Goal: Task Accomplishment & Management: Manage account settings

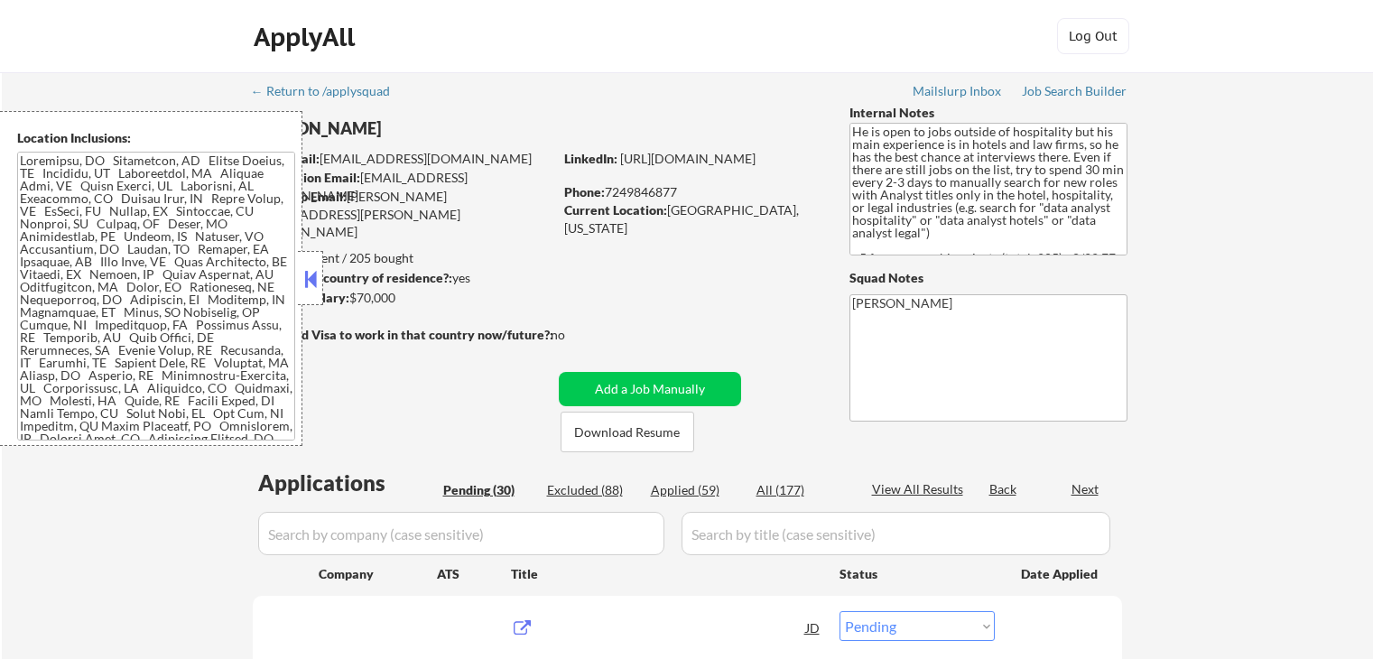
select select ""pending""
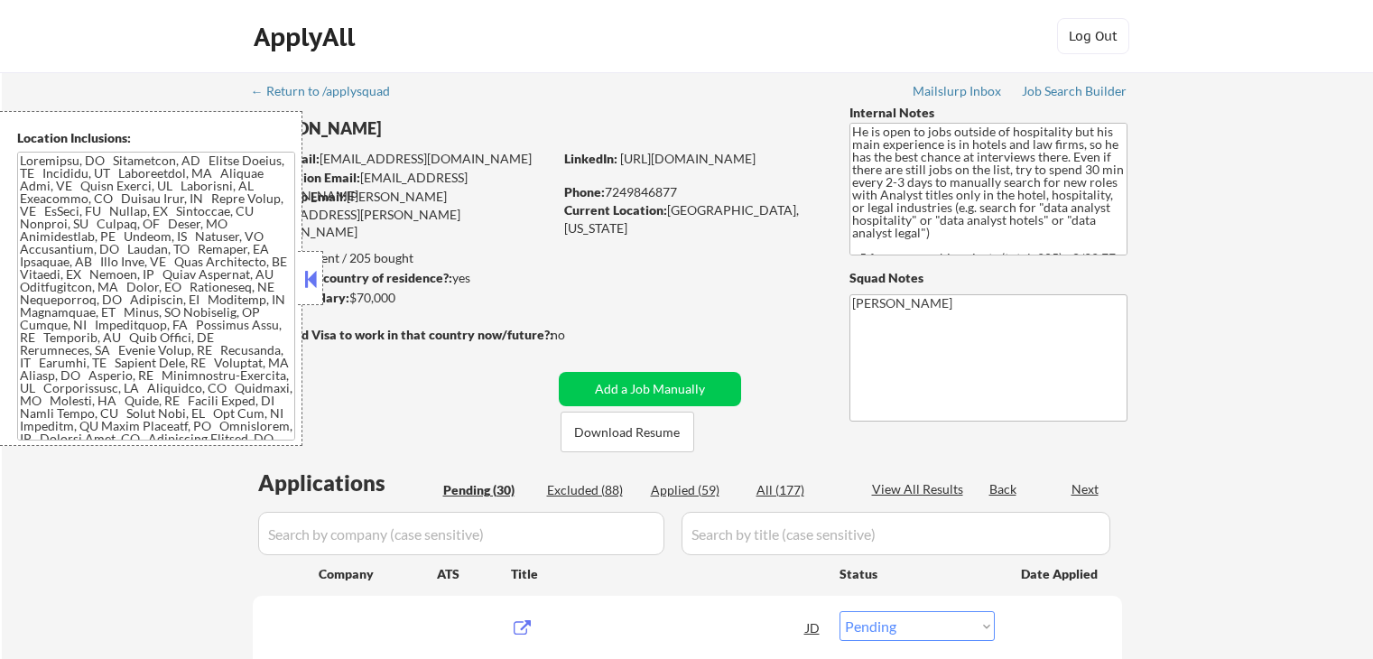
select select ""pending""
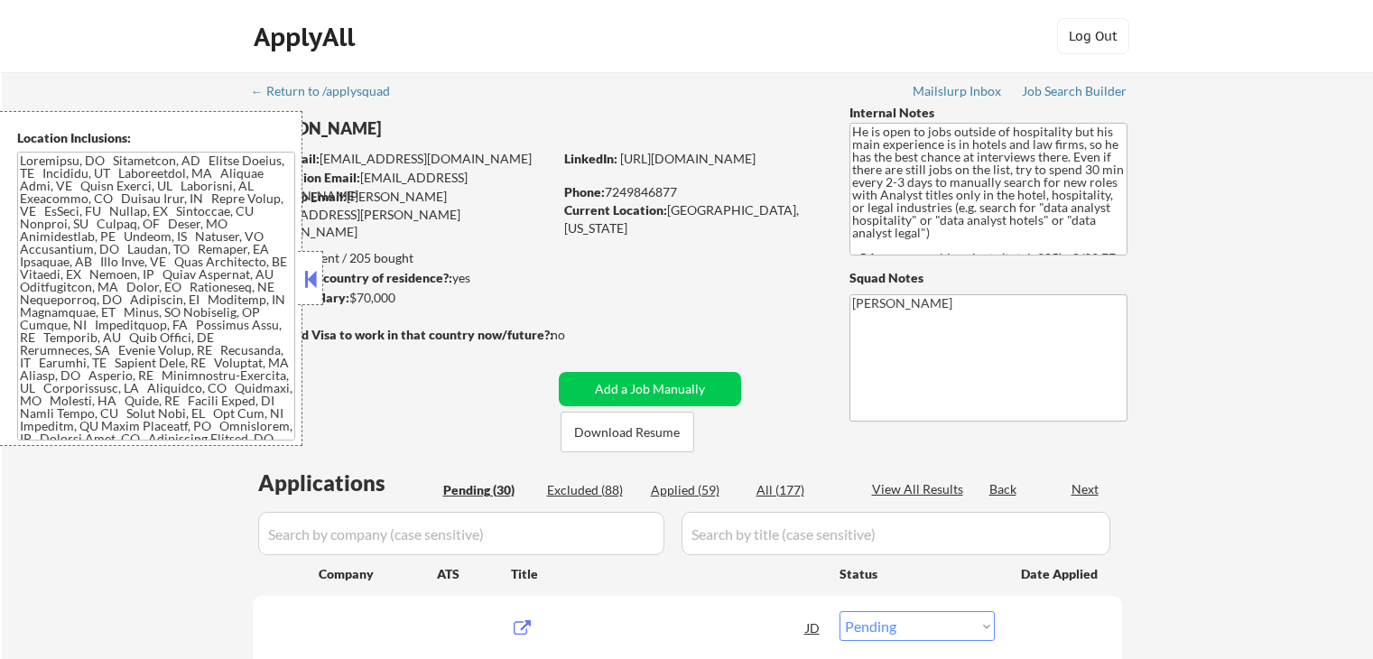
select select ""pending""
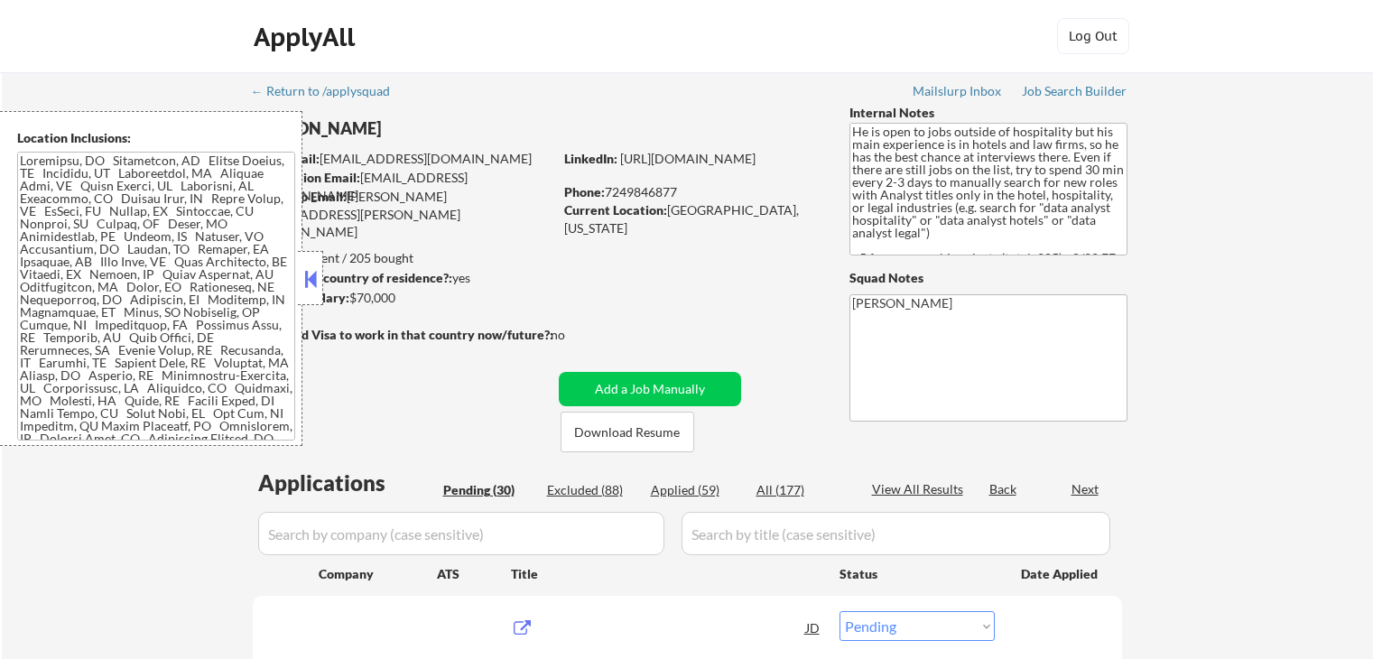
select select ""pending""
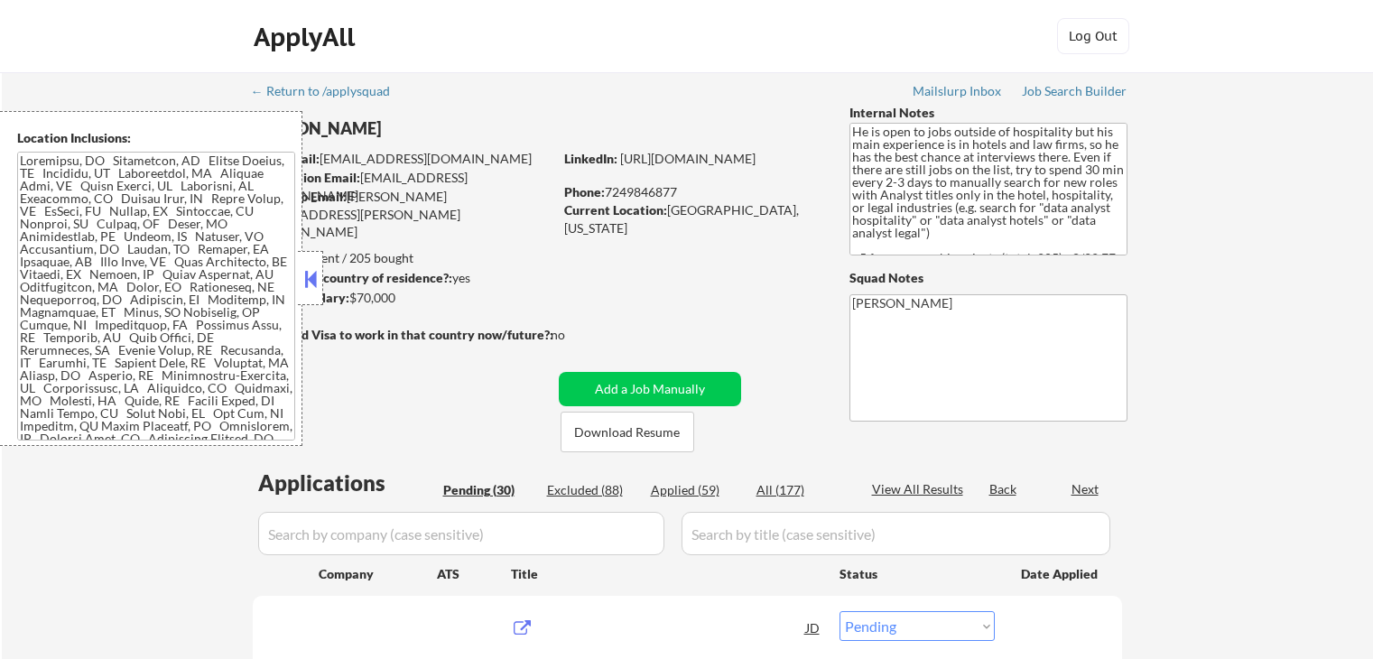
select select ""pending""
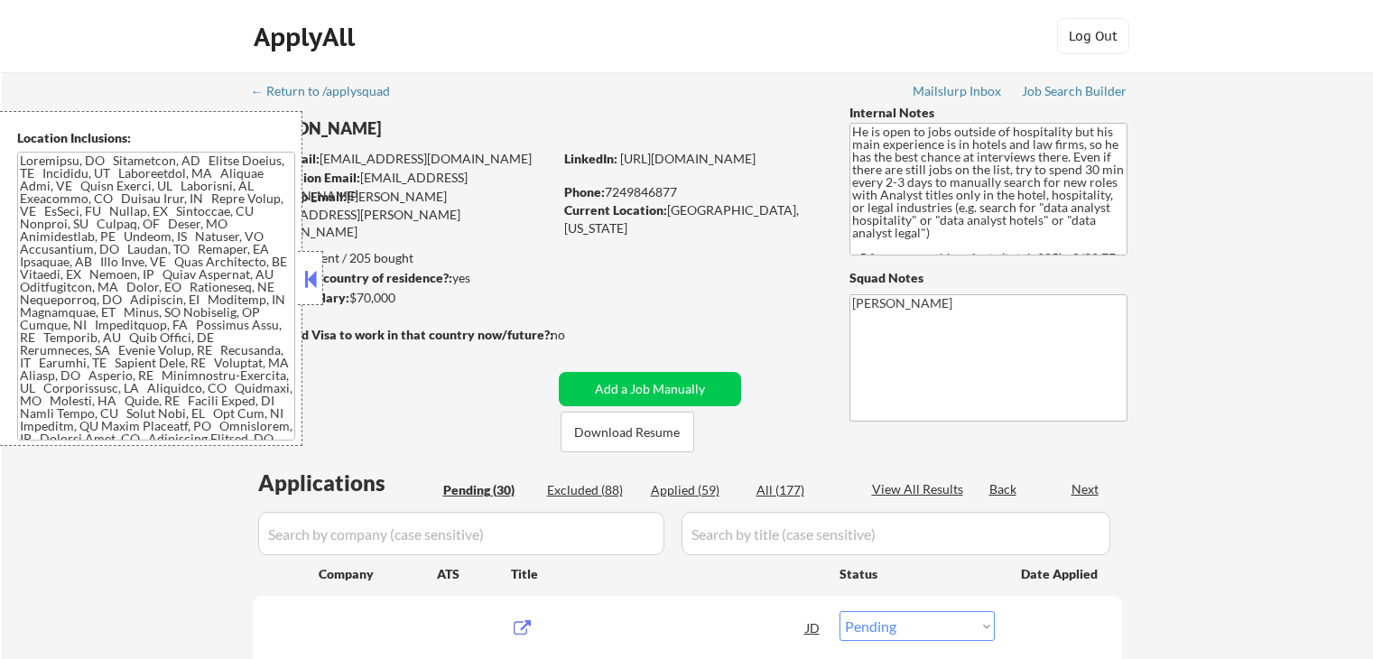
select select ""pending""
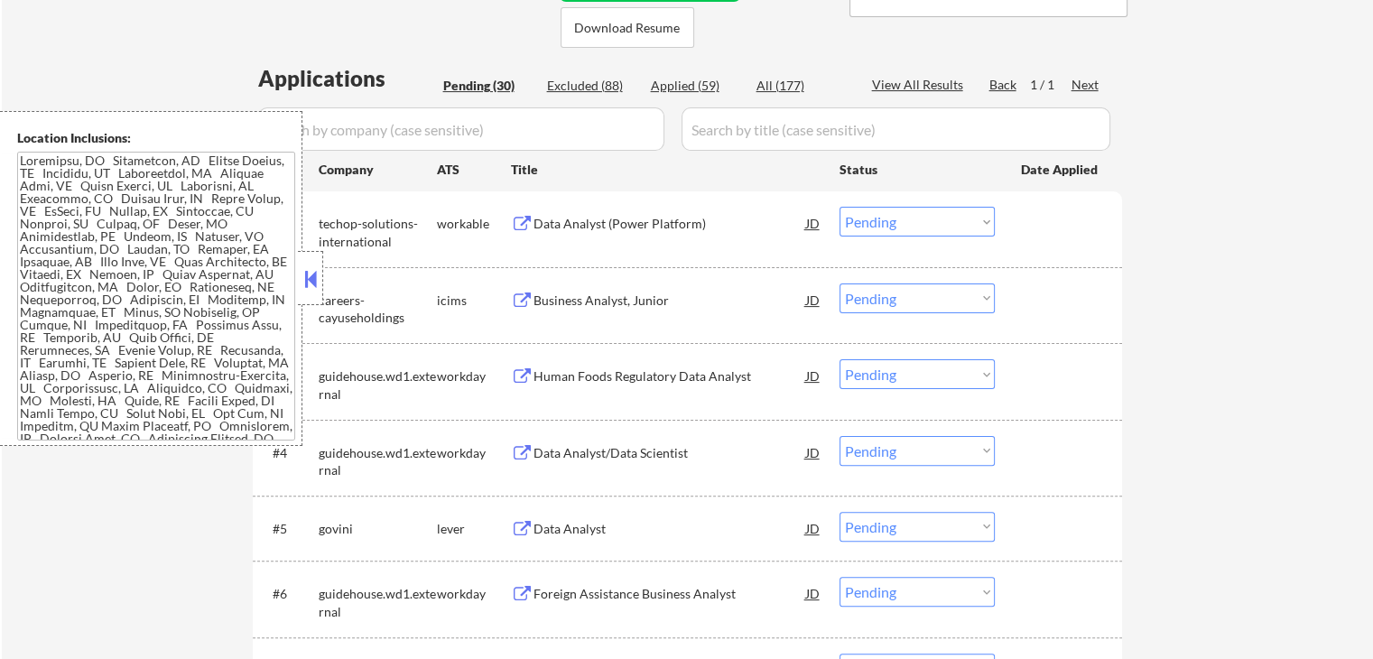
scroll to position [451, 0]
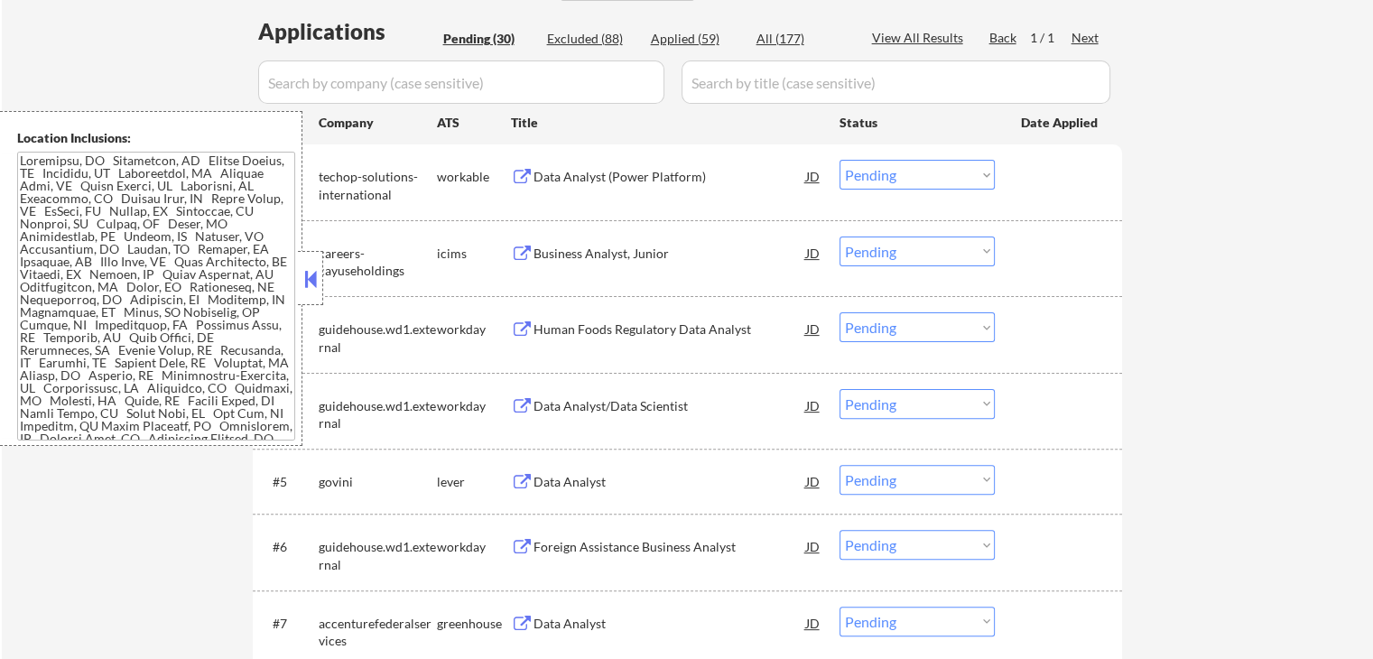
click at [699, 168] on div "Data Analyst (Power Platform)" at bounding box center [669, 177] width 273 height 18
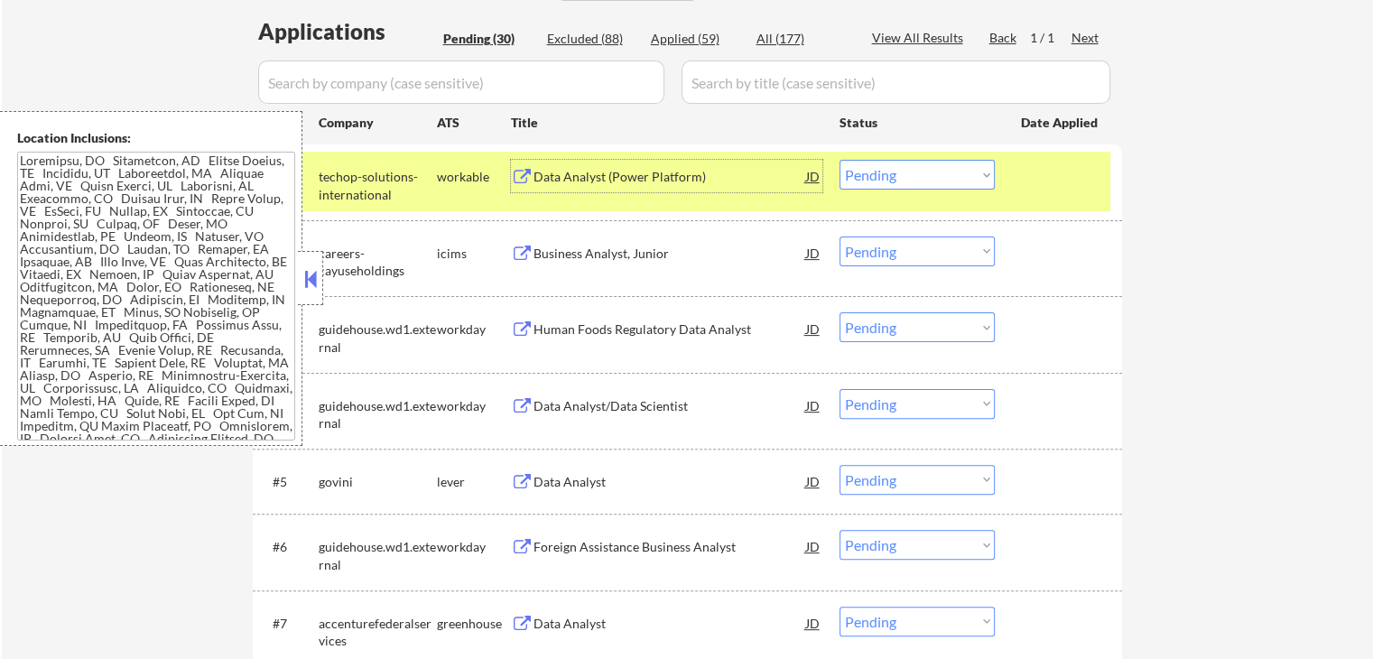
click at [686, 249] on div "Business Analyst, Junior" at bounding box center [669, 254] width 273 height 18
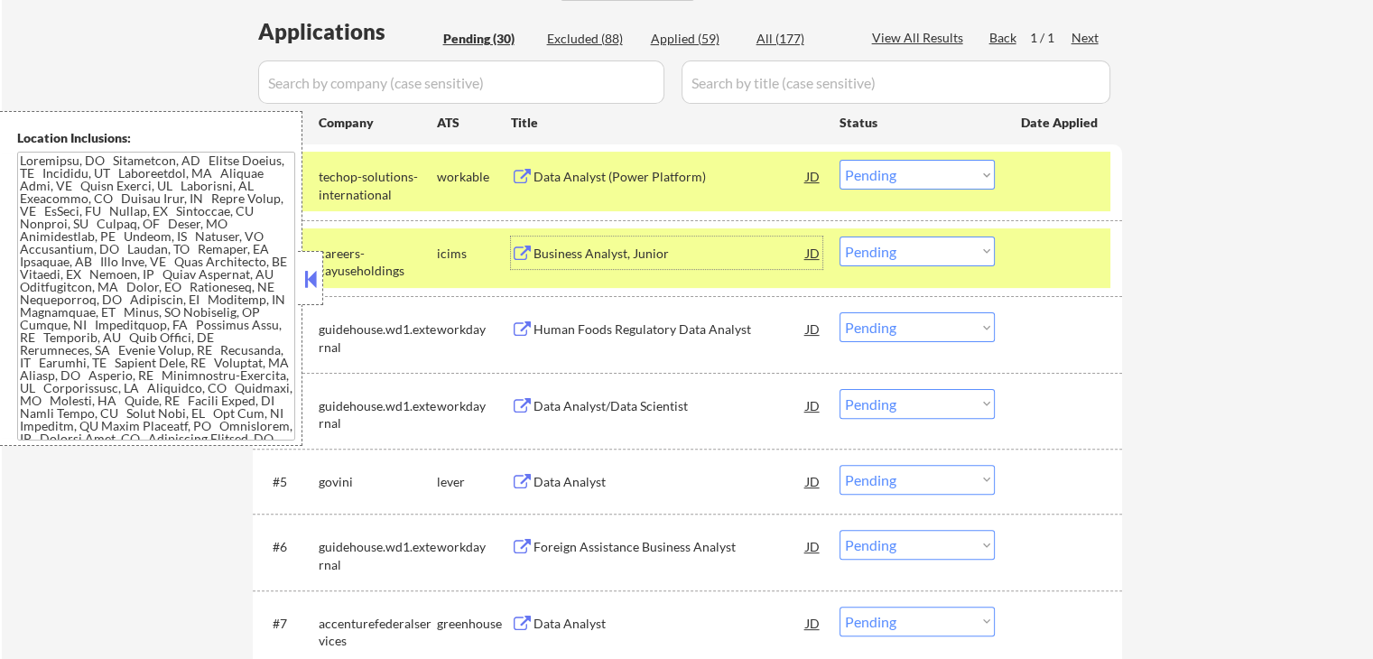
drag, startPoint x: 889, startPoint y: 171, endPoint x: 892, endPoint y: 188, distance: 16.5
click at [889, 171] on select "Choose an option... Pending Applied Excluded (Questions) Excluded (Expired) Exc…" at bounding box center [916, 175] width 155 height 30
click at [839, 160] on select "Choose an option... Pending Applied Excluded (Questions) Excluded (Expired) Exc…" at bounding box center [916, 175] width 155 height 30
click at [711, 337] on div "Human Foods Regulatory Data Analyst" at bounding box center [669, 329] width 273 height 18
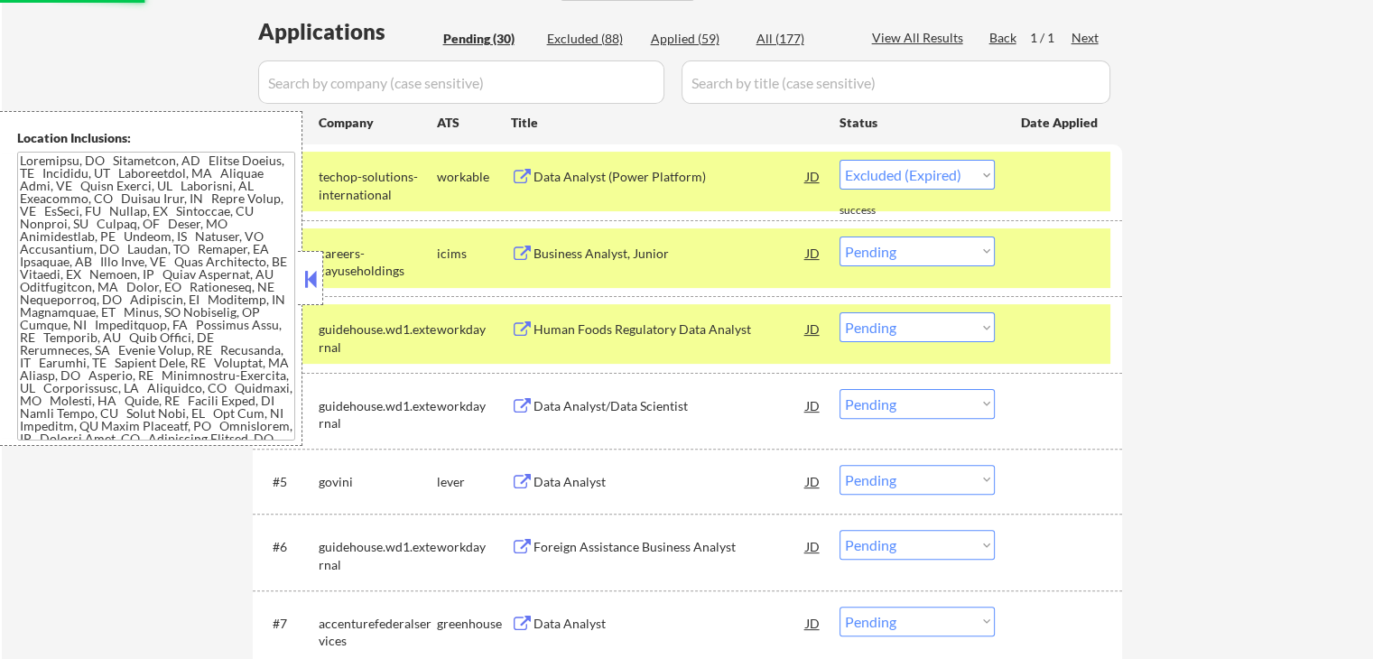
select select ""pending""
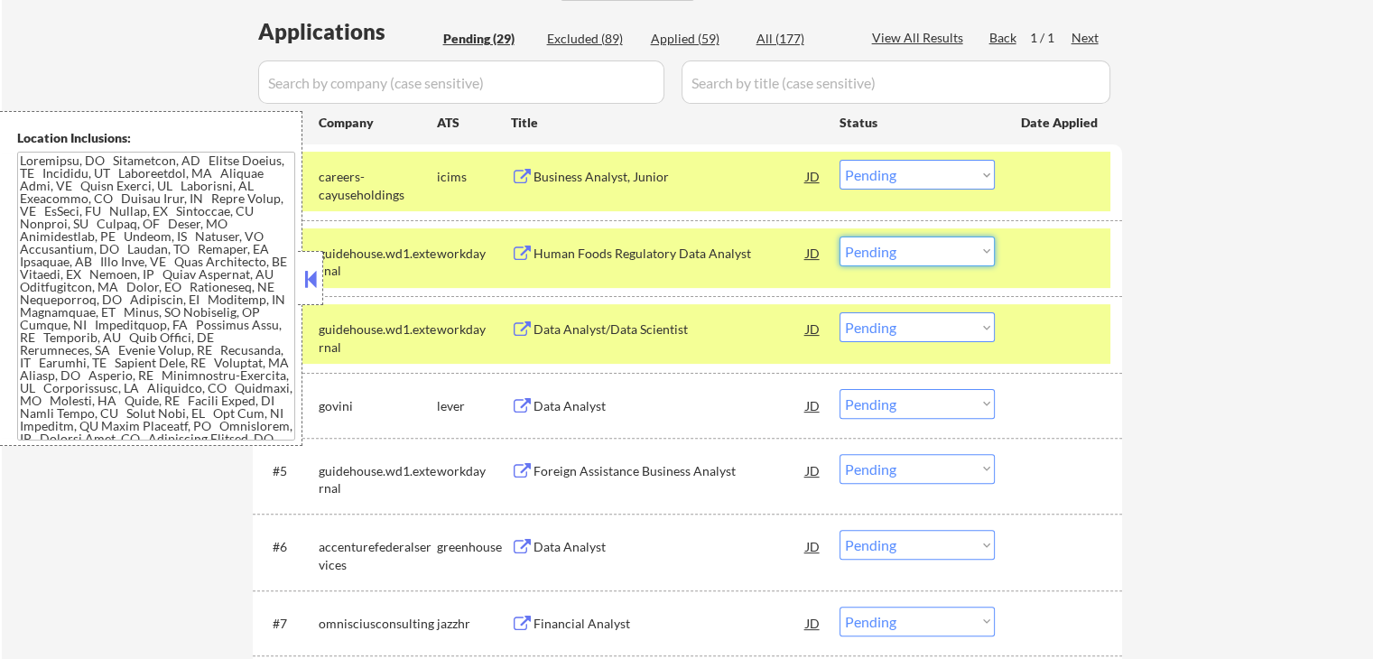
click at [935, 250] on select "Choose an option... Pending Applied Excluded (Questions) Excluded (Expired) Exc…" at bounding box center [916, 251] width 155 height 30
click at [839, 236] on select "Choose an option... Pending Applied Excluded (Questions) Excluded (Expired) Exc…" at bounding box center [916, 251] width 155 height 30
click at [709, 342] on div "Data Analyst/Data Scientist" at bounding box center [669, 328] width 273 height 32
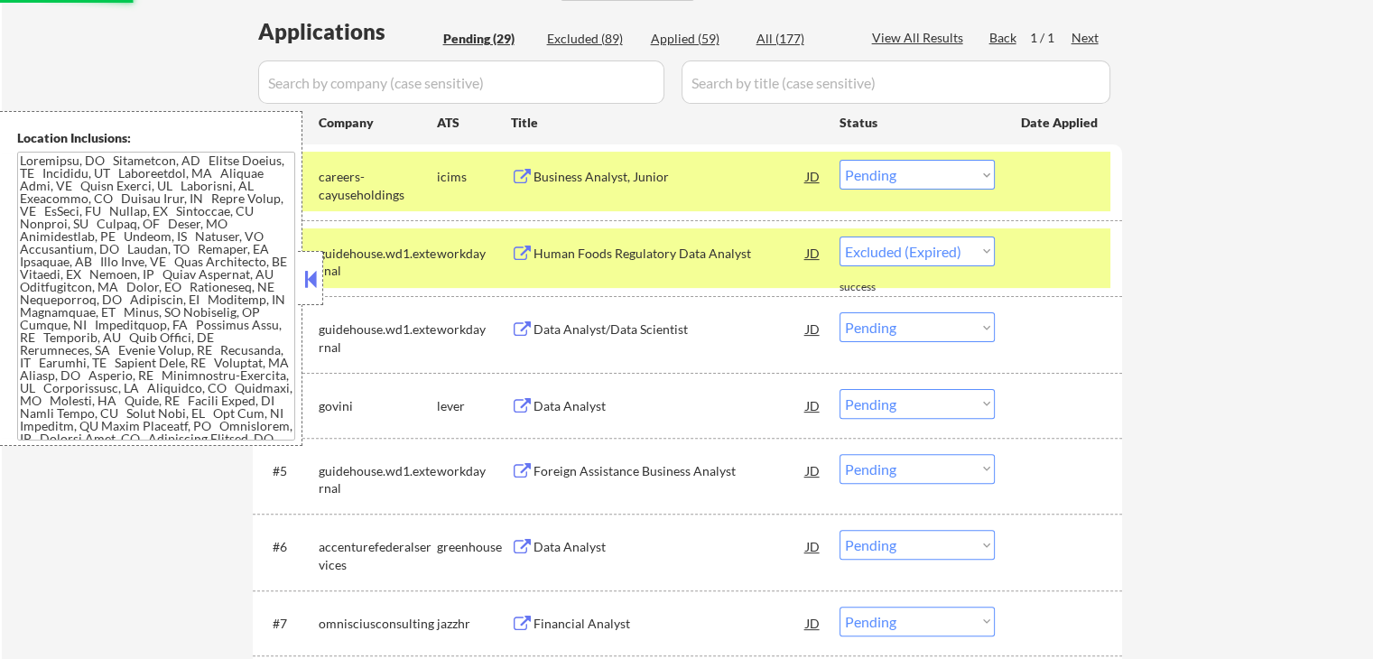
select select ""pending""
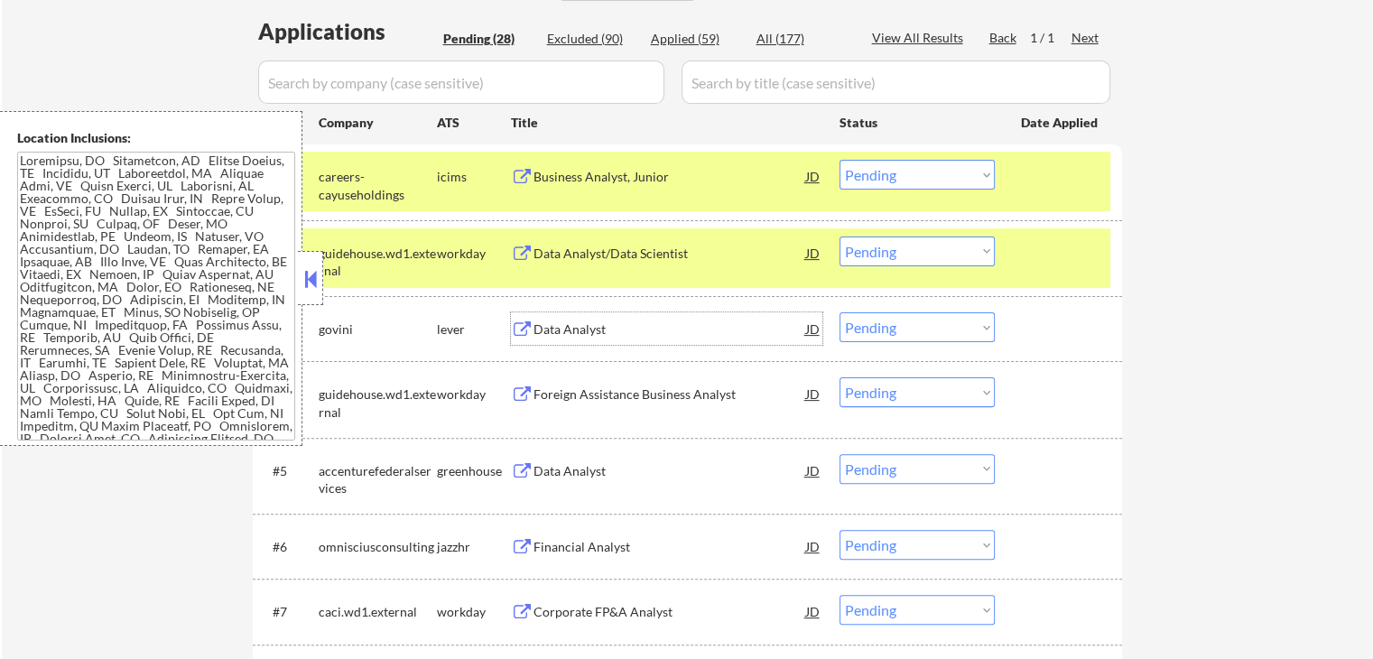
drag, startPoint x: 869, startPoint y: 175, endPoint x: 888, endPoint y: 188, distance: 22.8
click at [873, 177] on select "Choose an option... Pending Applied Excluded (Questions) Excluded (Expired) Exc…" at bounding box center [916, 175] width 155 height 30
click at [839, 160] on select "Choose an option... Pending Applied Excluded (Questions) Excluded (Expired) Exc…" at bounding box center [916, 175] width 155 height 30
click at [618, 324] on div "Data Analyst" at bounding box center [669, 329] width 273 height 18
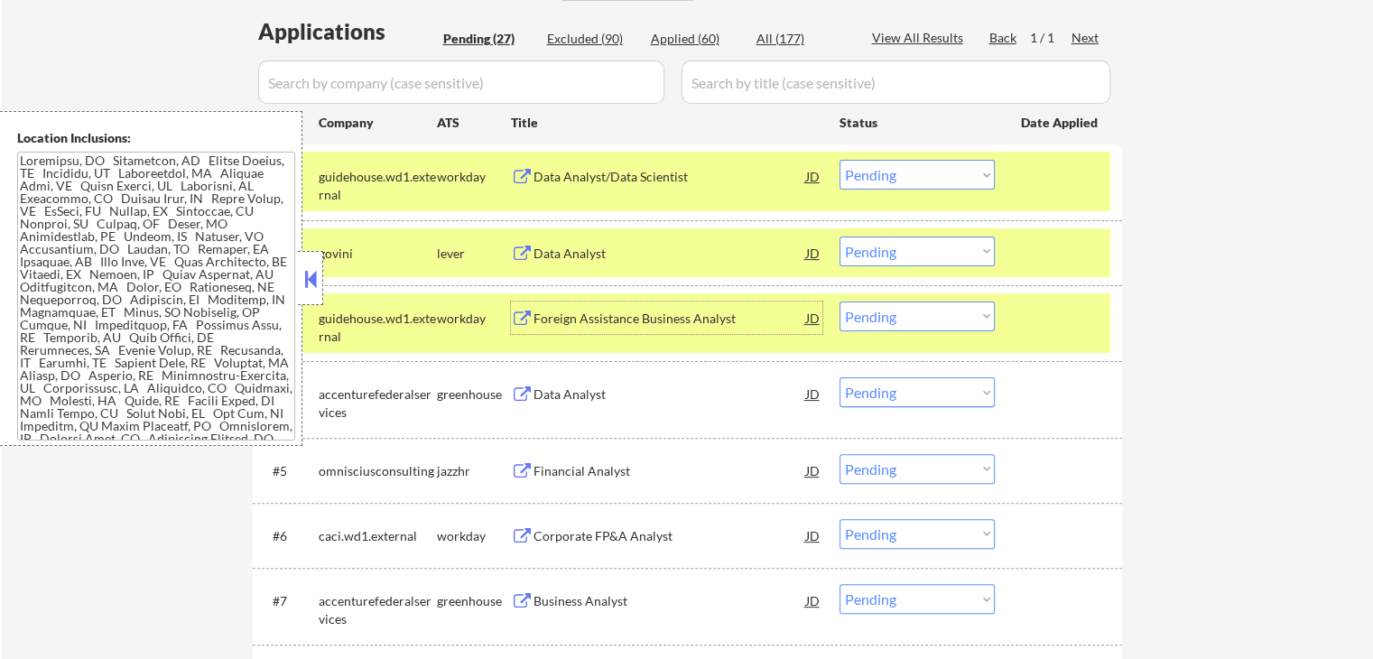
click at [886, 177] on select "Choose an option... Pending Applied Excluded (Questions) Excluded (Expired) Exc…" at bounding box center [916, 175] width 155 height 30
click at [839, 160] on select "Choose an option... Pending Applied Excluded (Questions) Excluded (Expired) Exc…" at bounding box center [916, 175] width 155 height 30
click at [716, 306] on div "Foreign Assistance Business Analyst" at bounding box center [669, 317] width 273 height 32
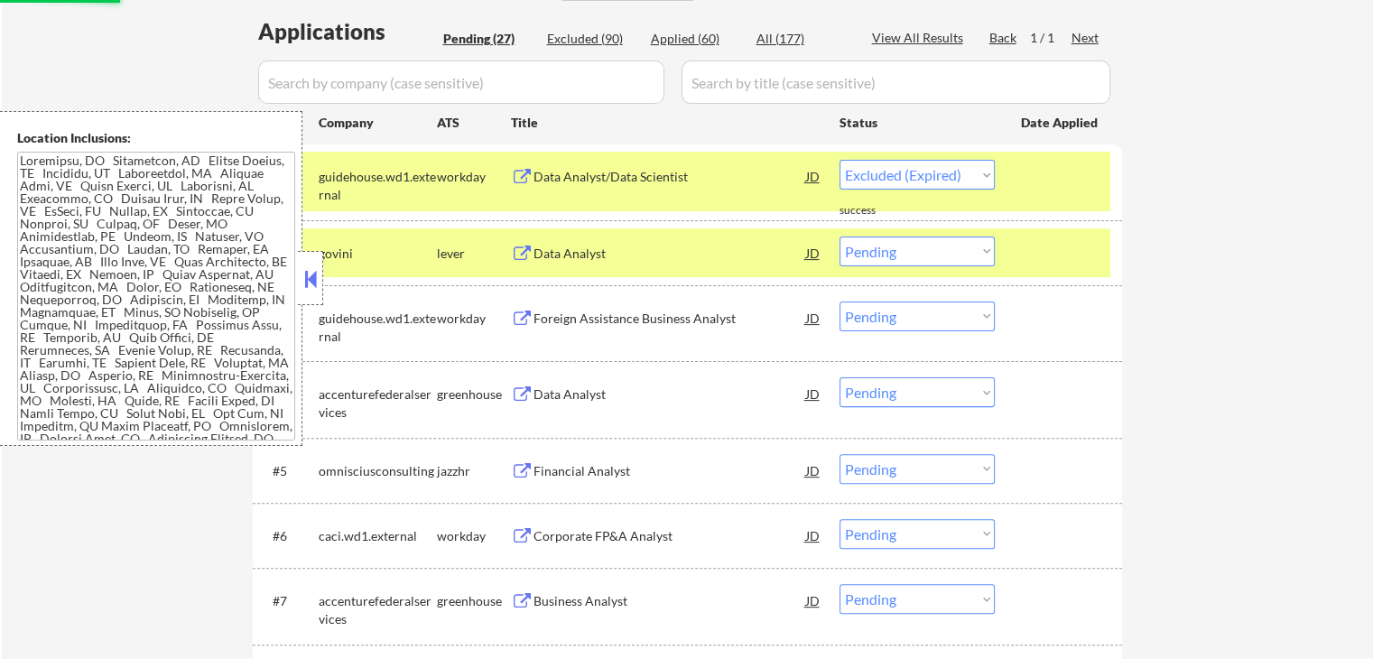
select select ""pending""
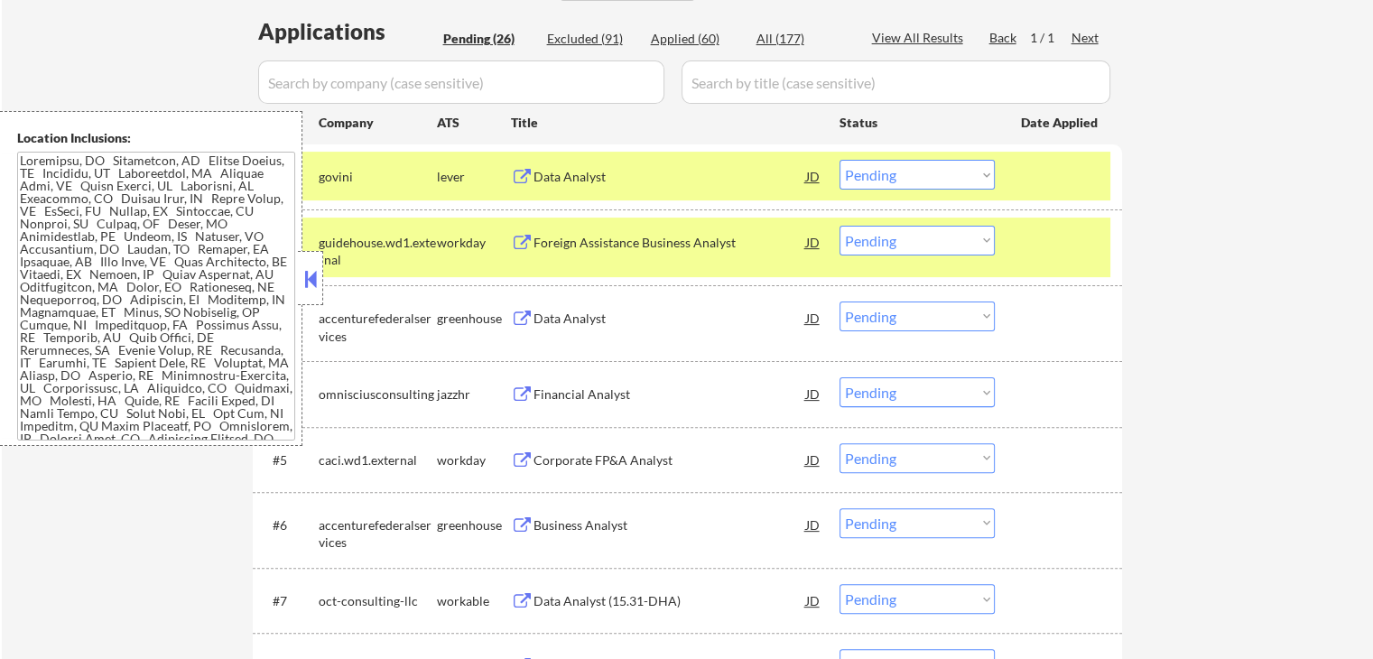
click at [926, 241] on select "Choose an option... Pending Applied Excluded (Questions) Excluded (Expired) Exc…" at bounding box center [916, 241] width 155 height 30
click at [839, 226] on select "Choose an option... Pending Applied Excluded (Questions) Excluded (Expired) Exc…" at bounding box center [916, 241] width 155 height 30
click at [658, 315] on div "Data Analyst" at bounding box center [669, 319] width 273 height 18
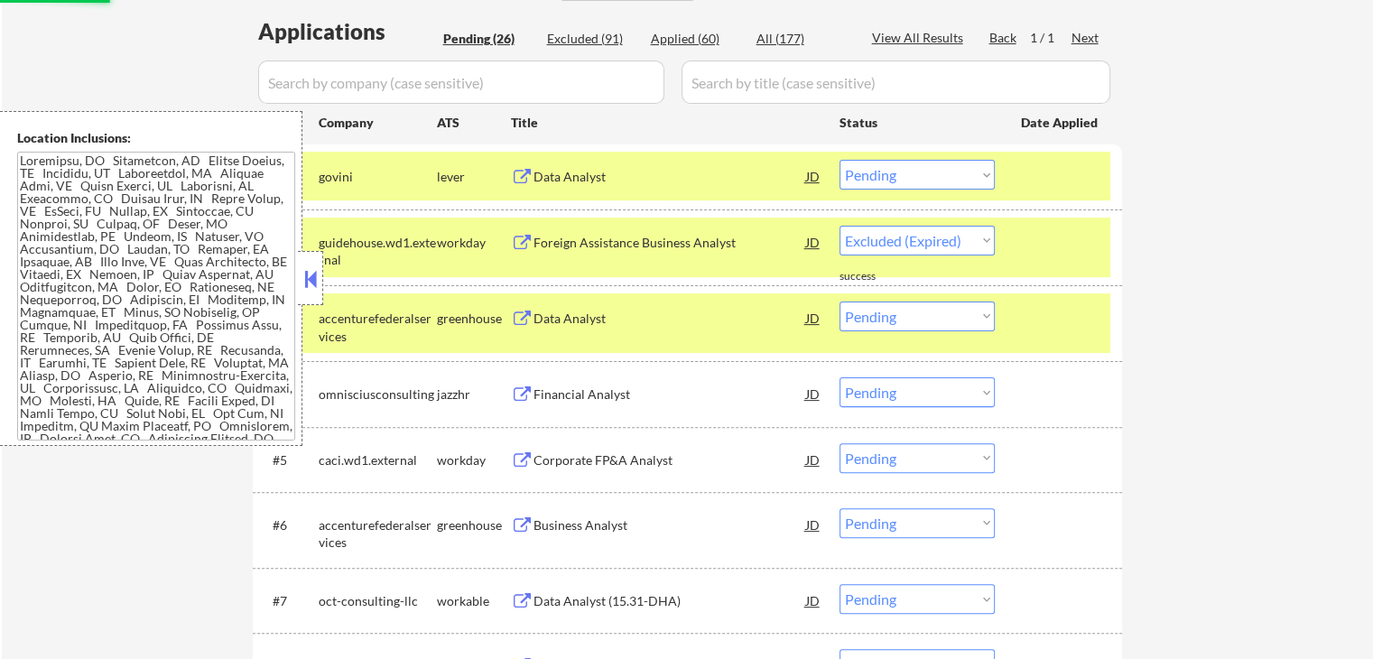
select select ""pending""
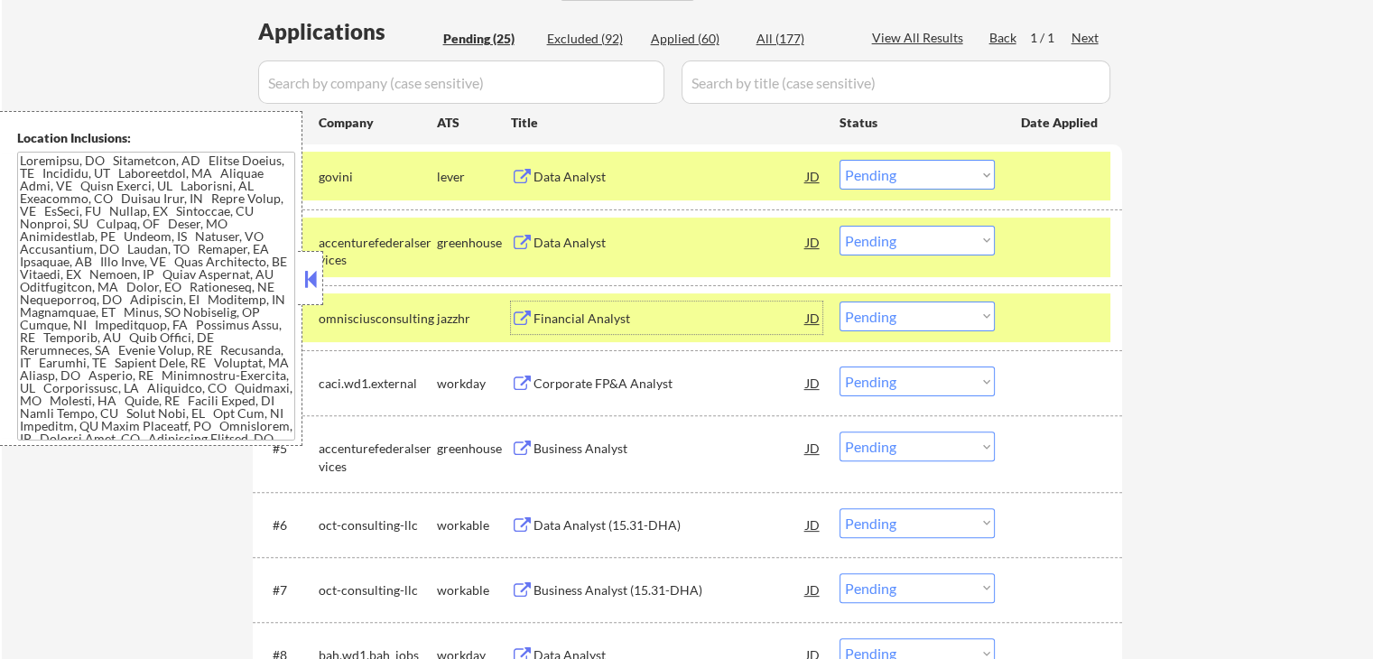
click at [927, 178] on select "Choose an option... Pending Applied Excluded (Questions) Excluded (Expired) Exc…" at bounding box center [916, 175] width 155 height 30
click at [839, 160] on select "Choose an option... Pending Applied Excluded (Questions) Excluded (Expired) Exc…" at bounding box center [916, 175] width 155 height 30
click at [627, 313] on div "Financial Analyst" at bounding box center [669, 319] width 273 height 18
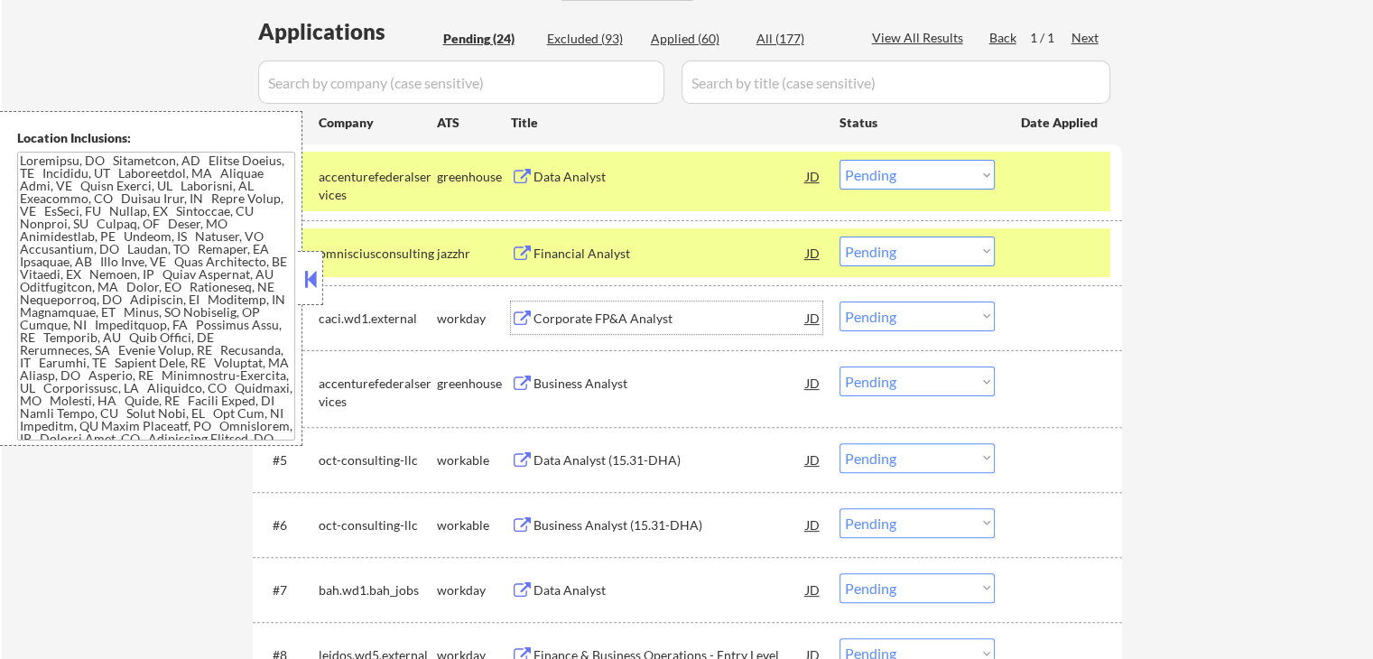
click at [904, 172] on select "Choose an option... Pending Applied Excluded (Questions) Excluded (Expired) Exc…" at bounding box center [916, 175] width 155 height 30
click at [839, 160] on select "Choose an option... Pending Applied Excluded (Questions) Excluded (Expired) Exc…" at bounding box center [916, 175] width 155 height 30
click at [705, 326] on div "Corporate FP&A Analyst" at bounding box center [669, 319] width 273 height 18
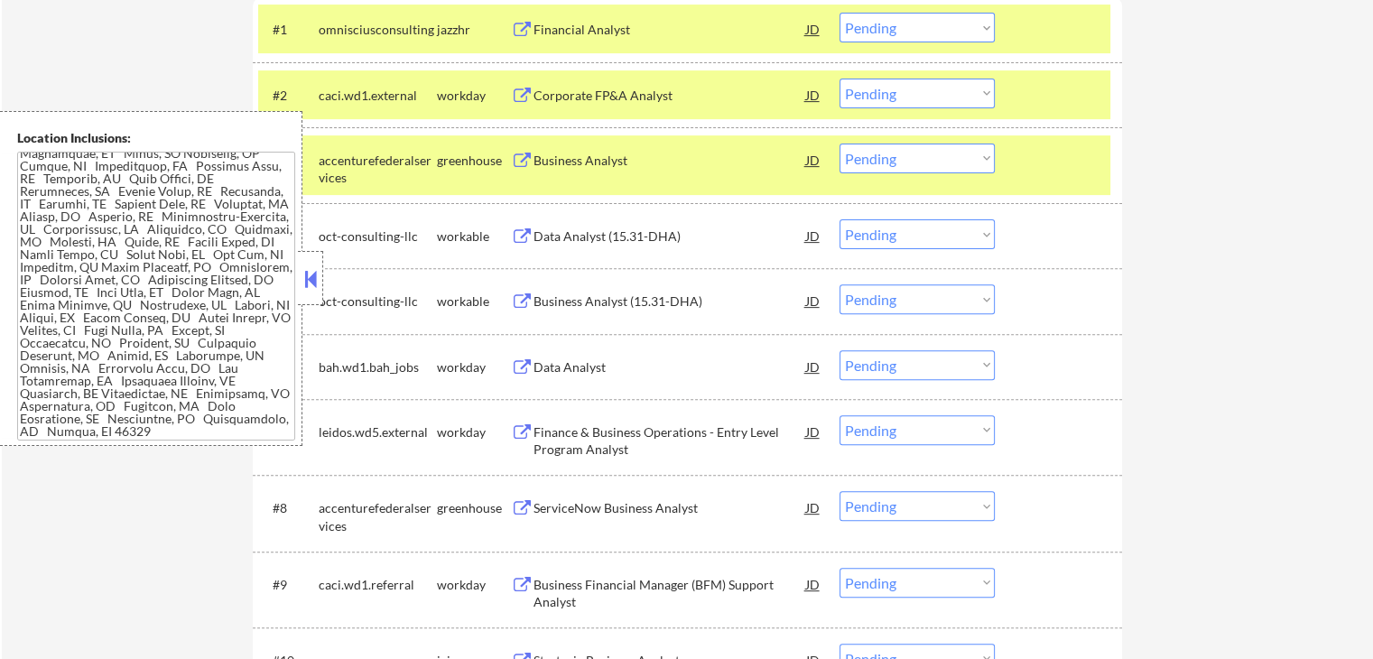
scroll to position [328, 0]
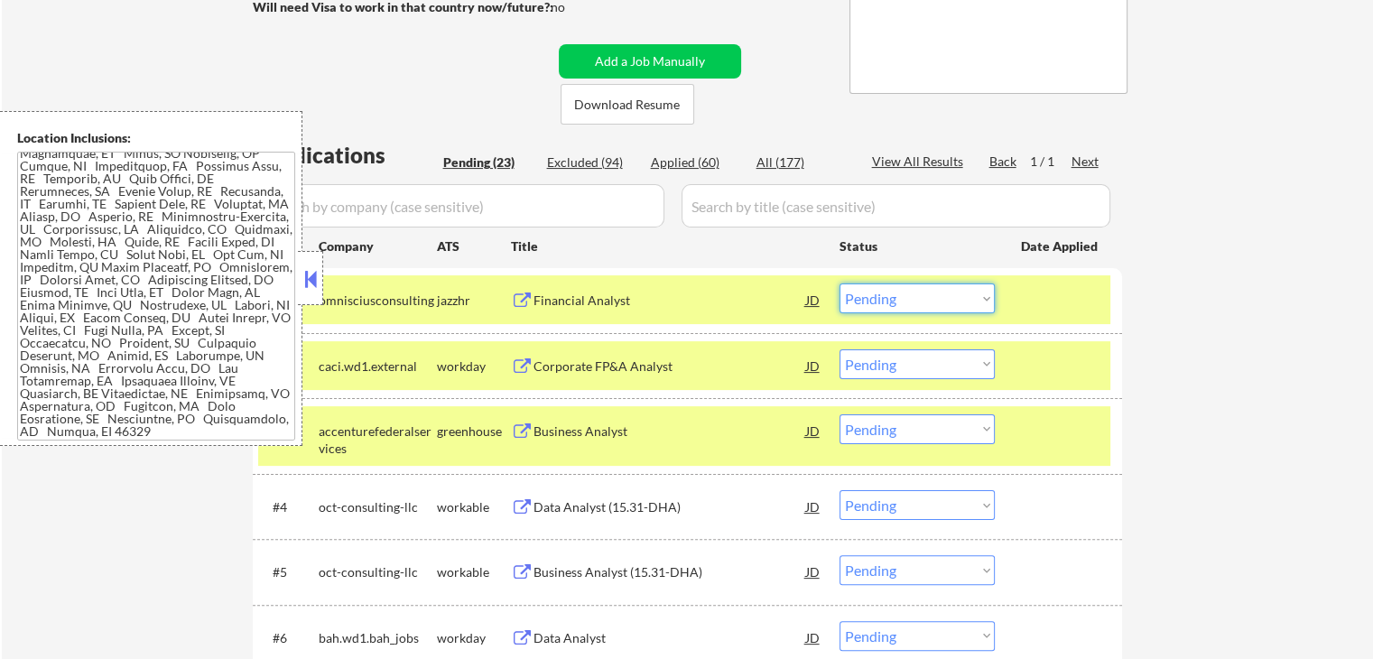
drag, startPoint x: 911, startPoint y: 293, endPoint x: 895, endPoint y: 309, distance: 21.7
click at [909, 293] on select "Choose an option... Pending Applied Excluded (Questions) Excluded (Expired) Exc…" at bounding box center [916, 298] width 155 height 30
click at [839, 283] on select "Choose an option... Pending Applied Excluded (Questions) Excluded (Expired) Exc…" at bounding box center [916, 298] width 155 height 30
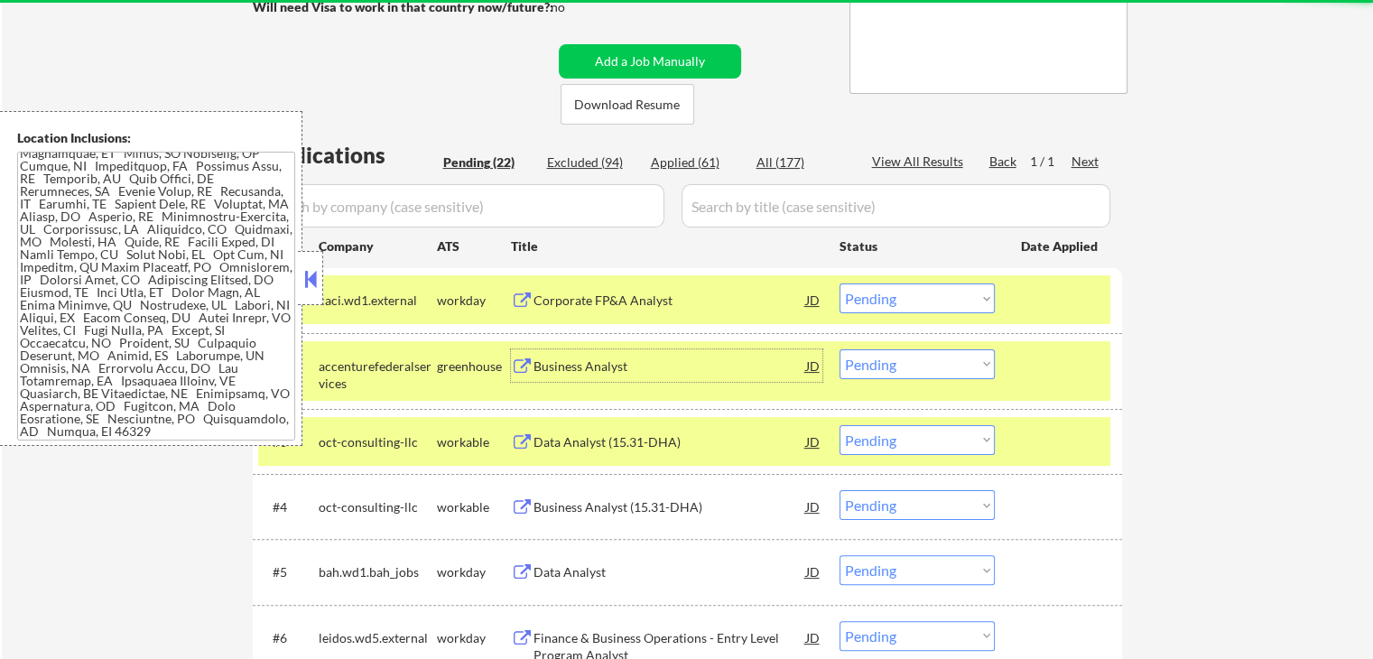
click at [659, 354] on div "Business Analyst" at bounding box center [669, 365] width 273 height 32
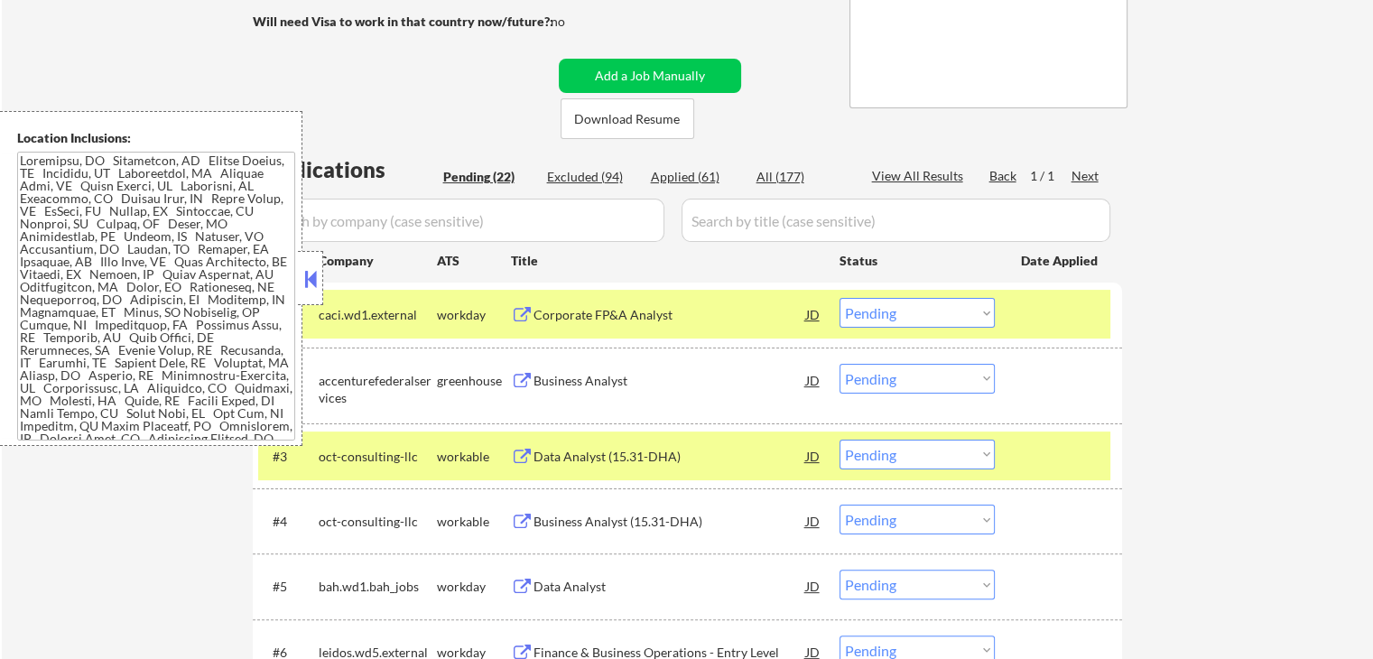
scroll to position [418, 0]
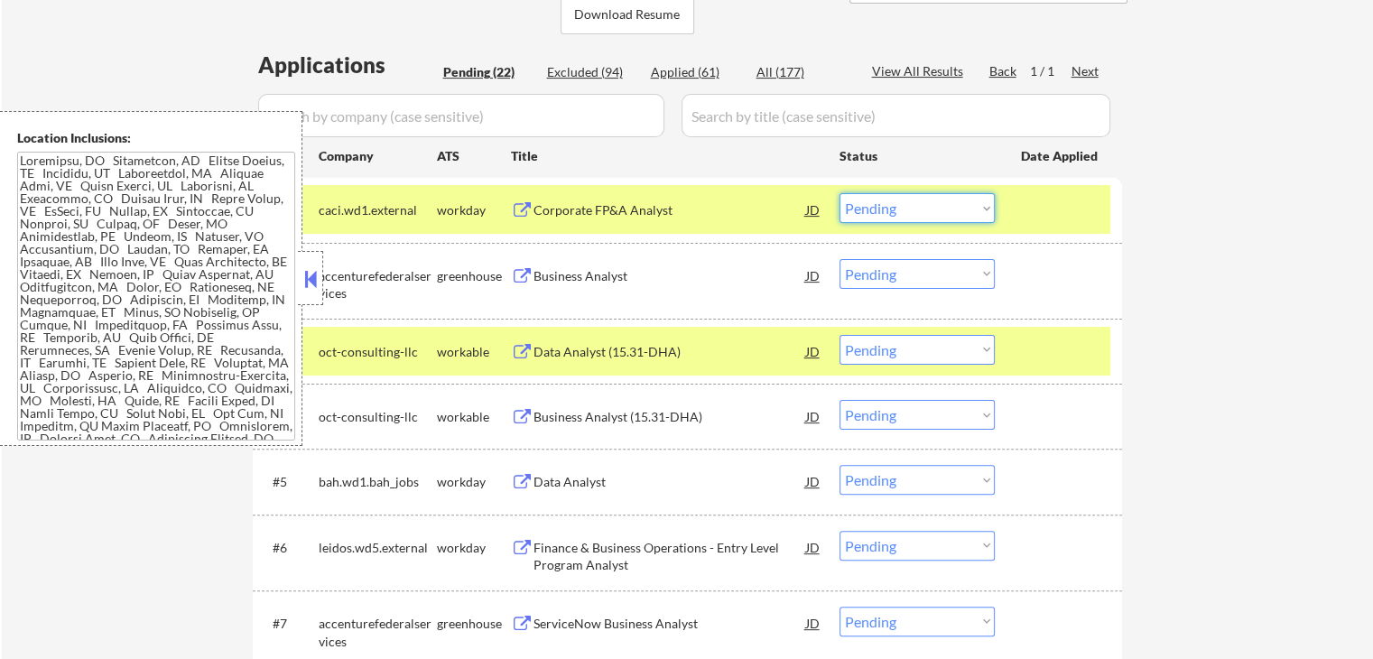
click at [891, 218] on select "Choose an option... Pending Applied Excluded (Questions) Excluded (Expired) Exc…" at bounding box center [916, 208] width 155 height 30
click at [839, 193] on select "Choose an option... Pending Applied Excluded (Questions) Excluded (Expired) Exc…" at bounding box center [916, 208] width 155 height 30
click at [663, 337] on div "Data Analyst (15.31-DHA)" at bounding box center [669, 351] width 273 height 32
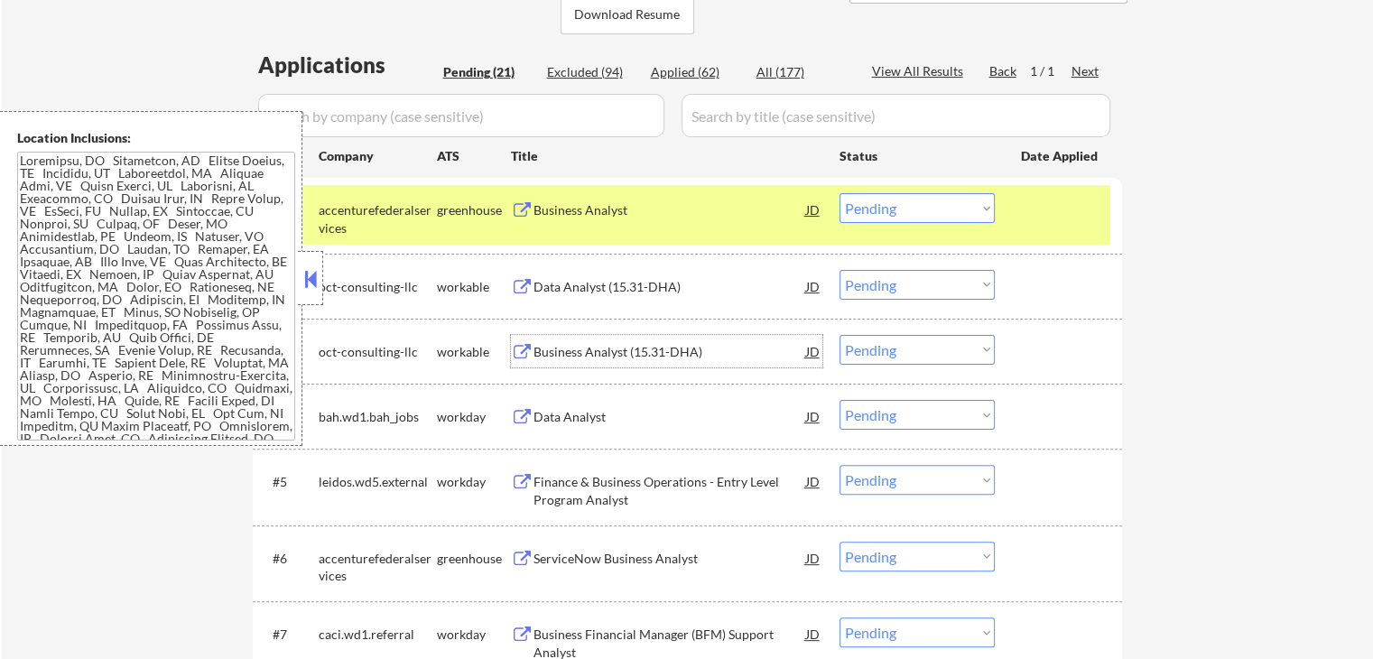
click at [891, 203] on select "Choose an option... Pending Applied Excluded (Questions) Excluded (Expired) Exc…" at bounding box center [916, 208] width 155 height 30
click at [839, 193] on select "Choose an option... Pending Applied Excluded (Questions) Excluded (Expired) Exc…" at bounding box center [916, 208] width 155 height 30
click at [722, 347] on div "Business Analyst (15.31-DHA)" at bounding box center [669, 352] width 273 height 18
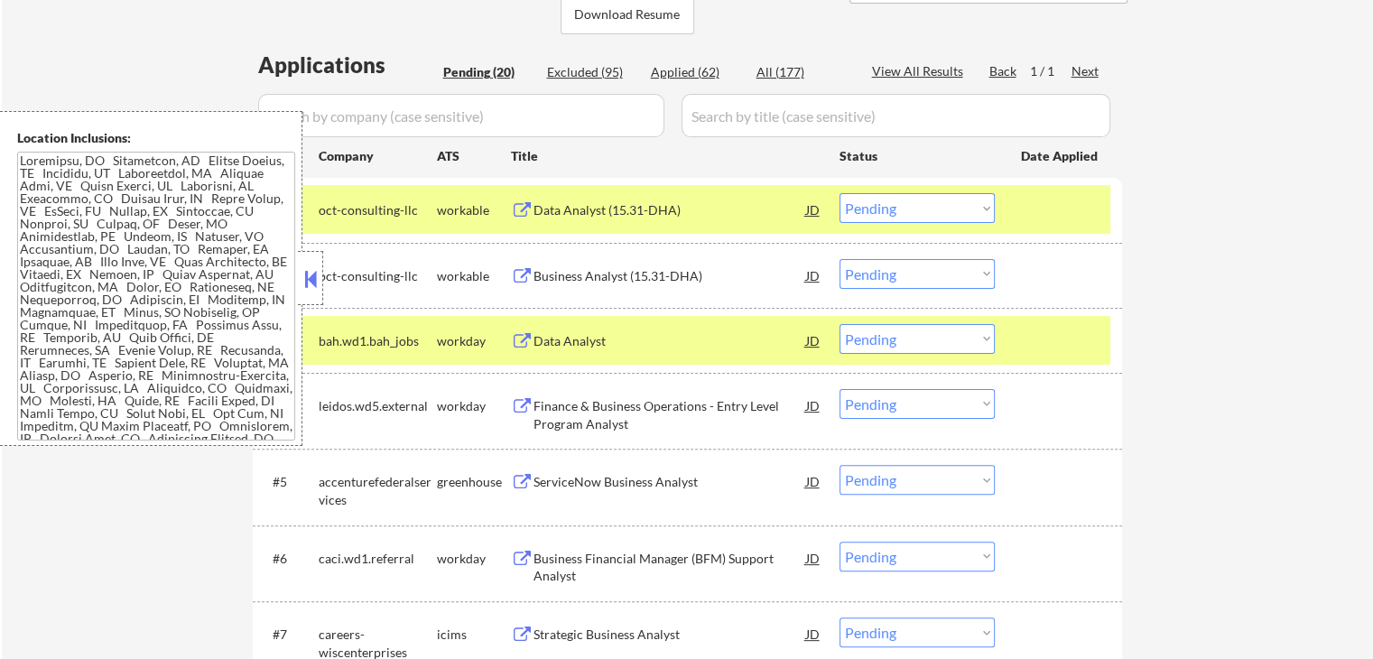
click at [637, 212] on div "Data Analyst (15.31-DHA)" at bounding box center [669, 210] width 273 height 18
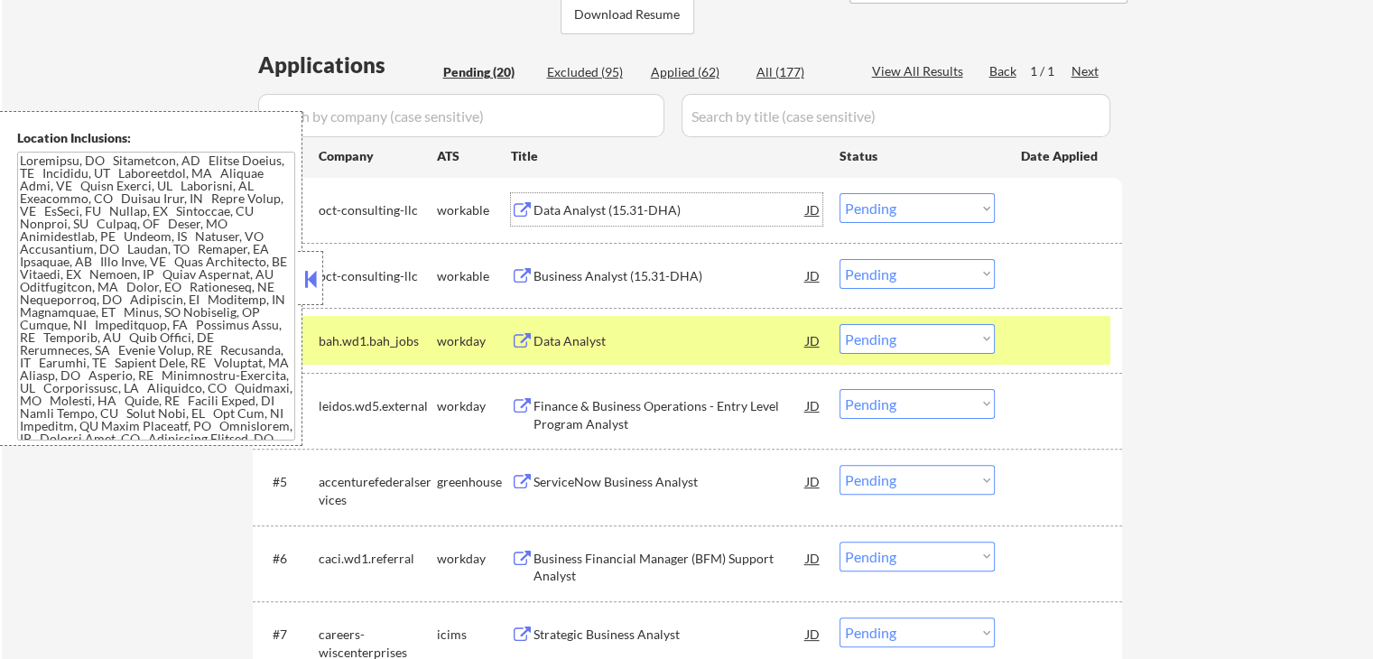
click at [920, 212] on select "Choose an option... Pending Applied Excluded (Questions) Excluded (Expired) Exc…" at bounding box center [916, 208] width 155 height 30
click at [839, 193] on select "Choose an option... Pending Applied Excluded (Questions) Excluded (Expired) Exc…" at bounding box center [916, 208] width 155 height 30
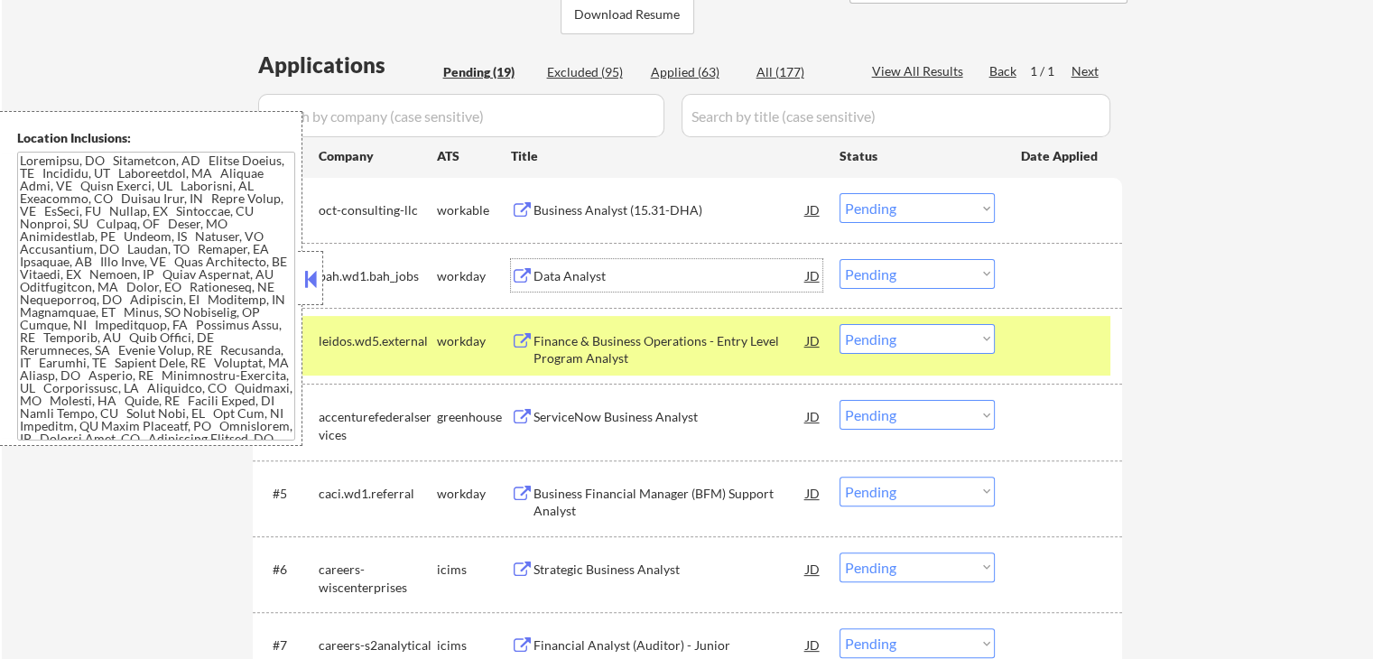
click at [611, 284] on div "Data Analyst" at bounding box center [669, 275] width 273 height 32
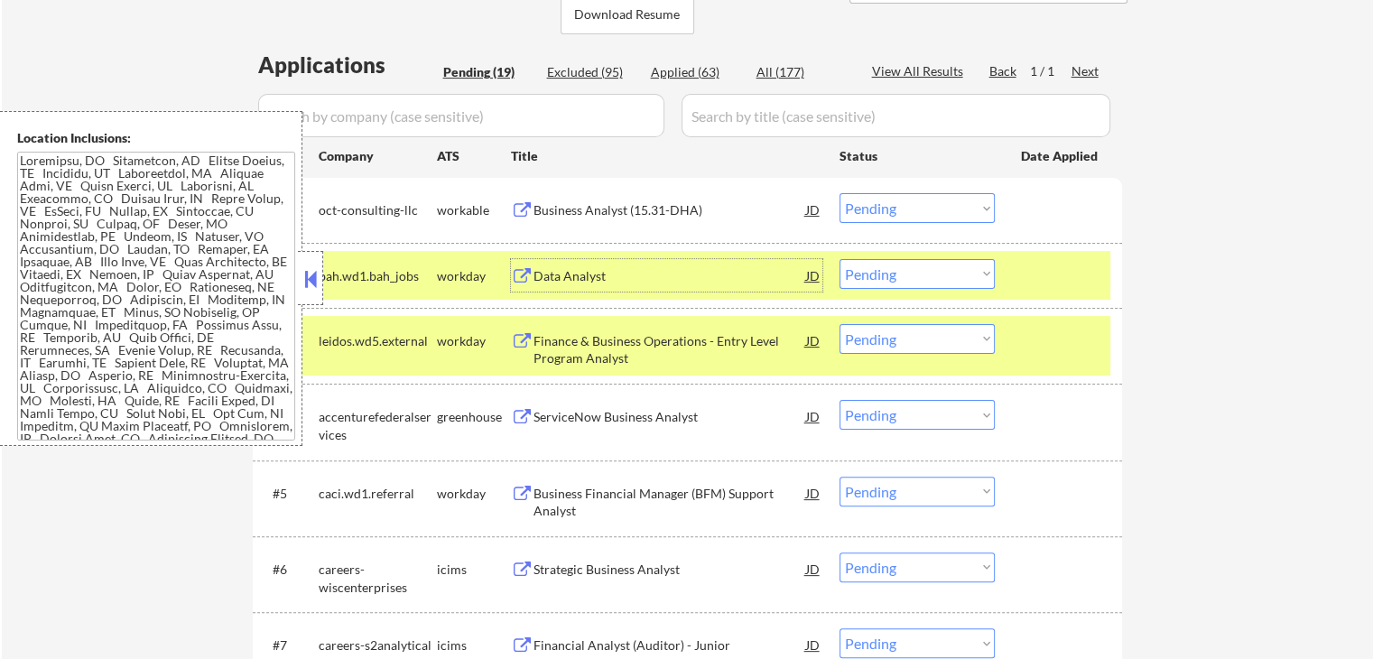
click at [882, 207] on select "Choose an option... Pending Applied Excluded (Questions) Excluded (Expired) Exc…" at bounding box center [916, 208] width 155 height 30
click at [839, 193] on select "Choose an option... Pending Applied Excluded (Questions) Excluded (Expired) Exc…" at bounding box center [916, 208] width 155 height 30
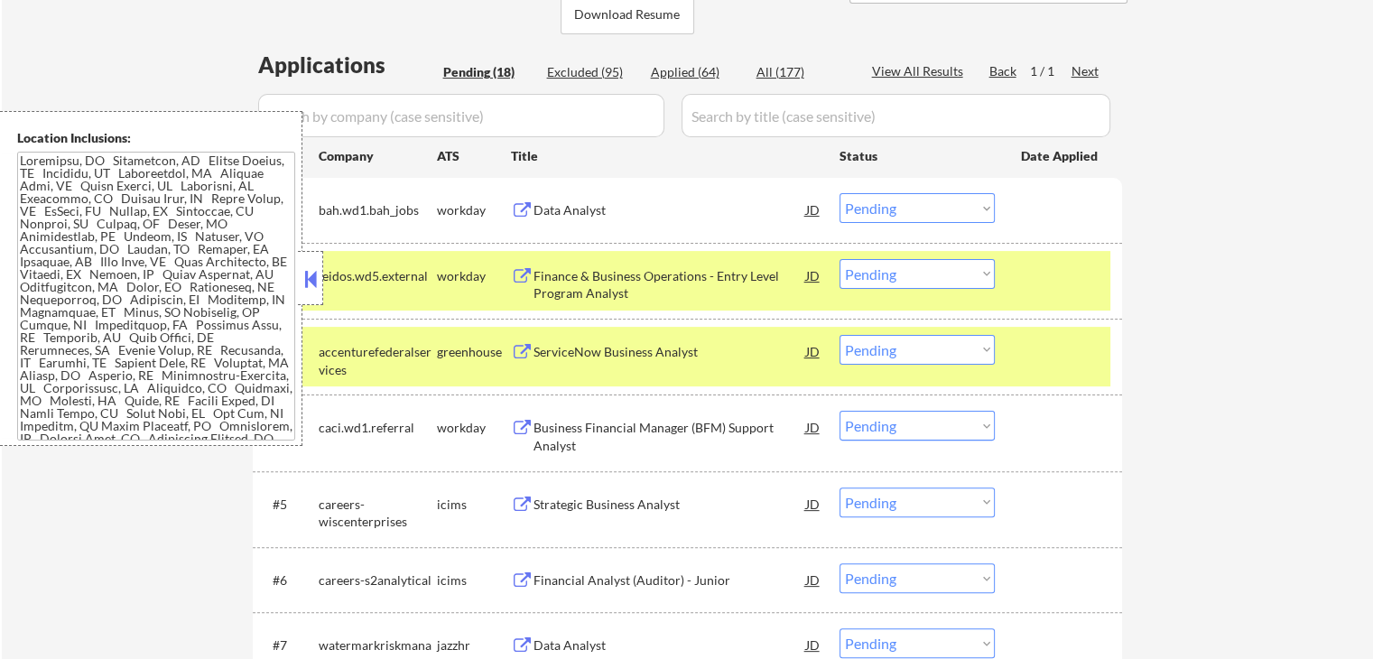
click at [885, 205] on select "Choose an option... Pending Applied Excluded (Questions) Excluded (Expired) Exc…" at bounding box center [916, 208] width 155 height 30
click at [839, 193] on select "Choose an option... Pending Applied Excluded (Questions) Excluded (Expired) Exc…" at bounding box center [916, 208] width 155 height 30
click at [695, 349] on div "ServiceNow Business Analyst" at bounding box center [669, 352] width 273 height 18
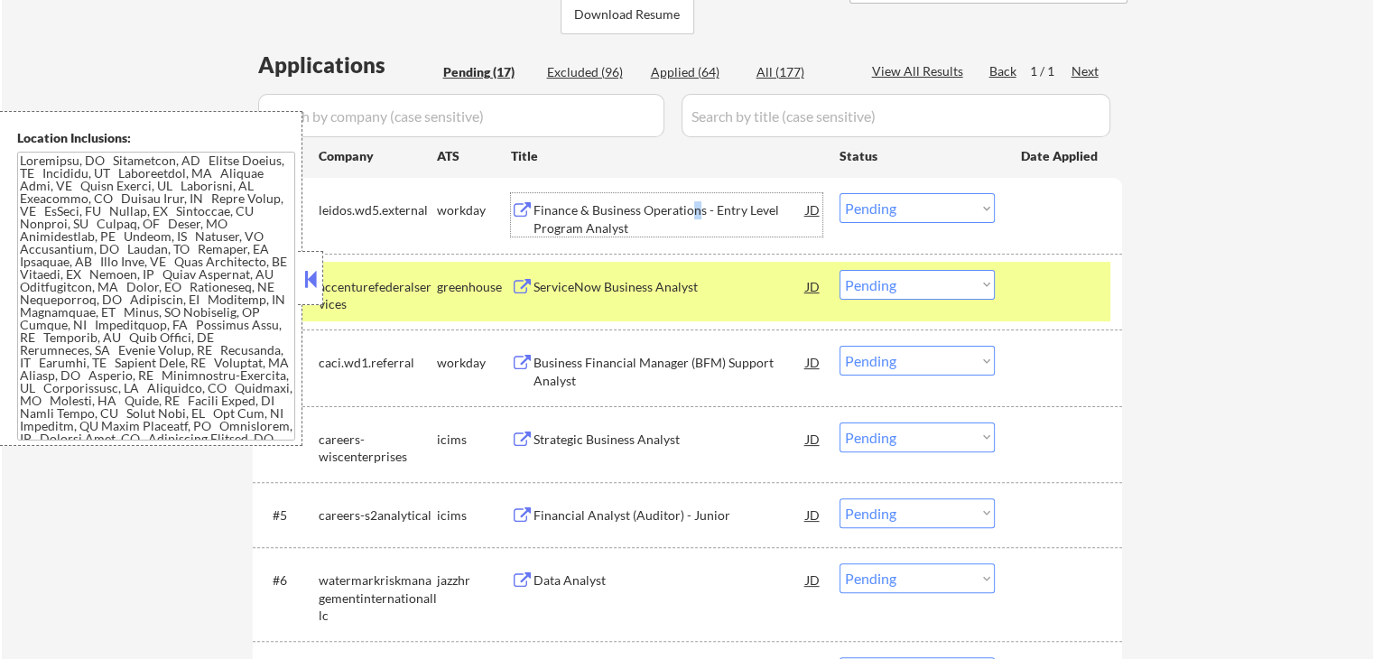
click at [693, 214] on div "Finance & Business Operations - Entry Level Program Analyst" at bounding box center [669, 218] width 273 height 35
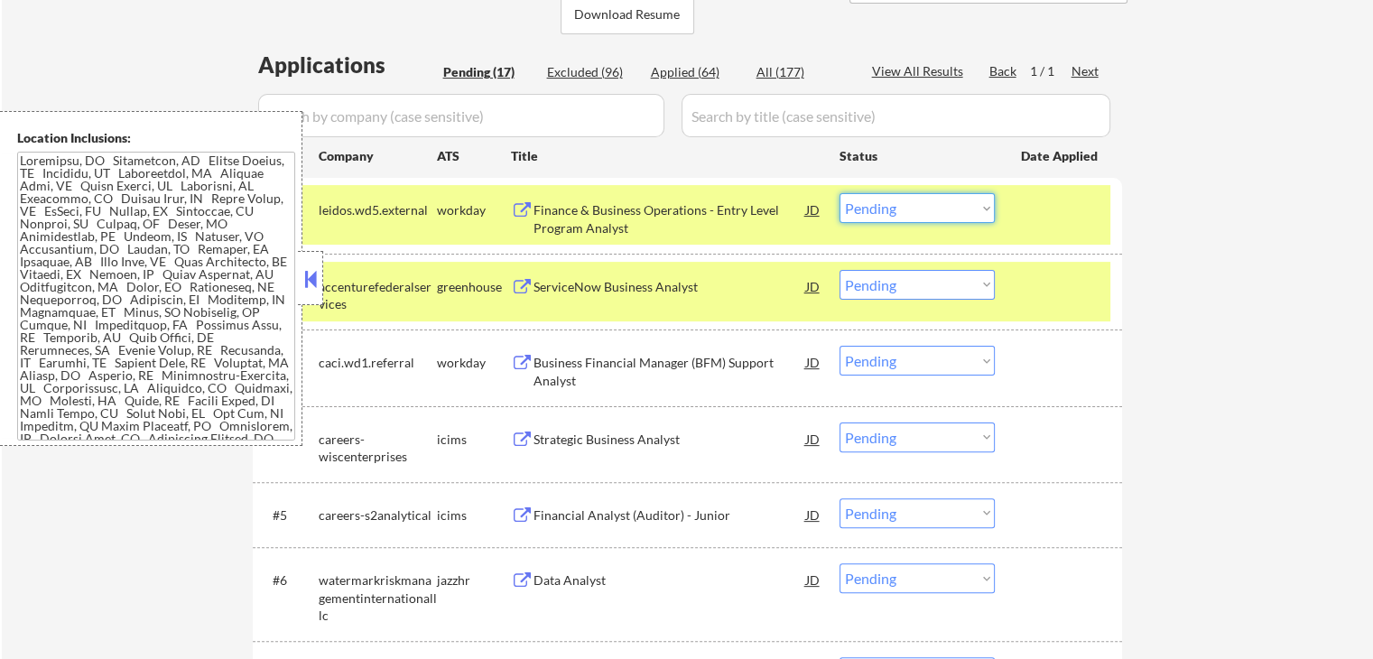
click at [896, 208] on select "Choose an option... Pending Applied Excluded (Questions) Excluded (Expired) Exc…" at bounding box center [916, 208] width 155 height 30
click at [839, 193] on select "Choose an option... Pending Applied Excluded (Questions) Excluded (Expired) Exc…" at bounding box center [916, 208] width 155 height 30
click at [737, 366] on div "Business Financial Manager (BFM) Support Analyst" at bounding box center [669, 371] width 273 height 35
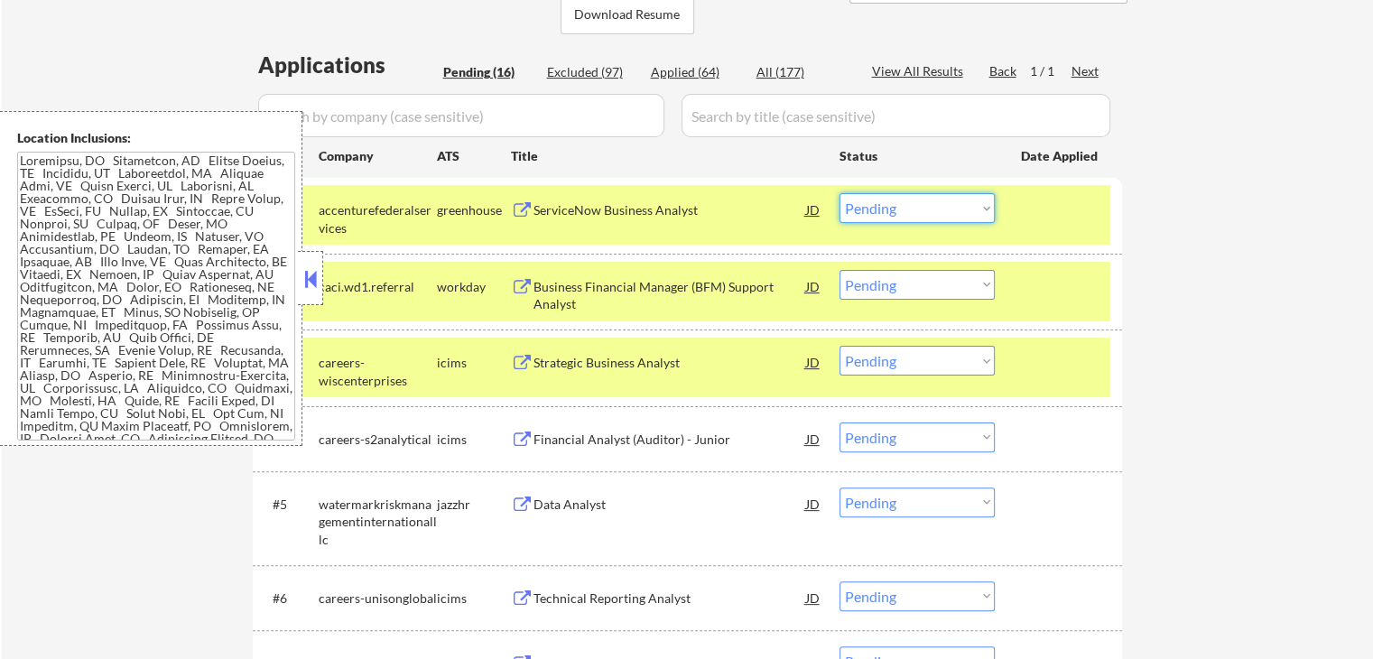
click at [889, 215] on select "Choose an option... Pending Applied Excluded (Questions) Excluded (Expired) Exc…" at bounding box center [916, 208] width 155 height 30
click at [839, 193] on select "Choose an option... Pending Applied Excluded (Questions) Excluded (Expired) Exc…" at bounding box center [916, 208] width 155 height 30
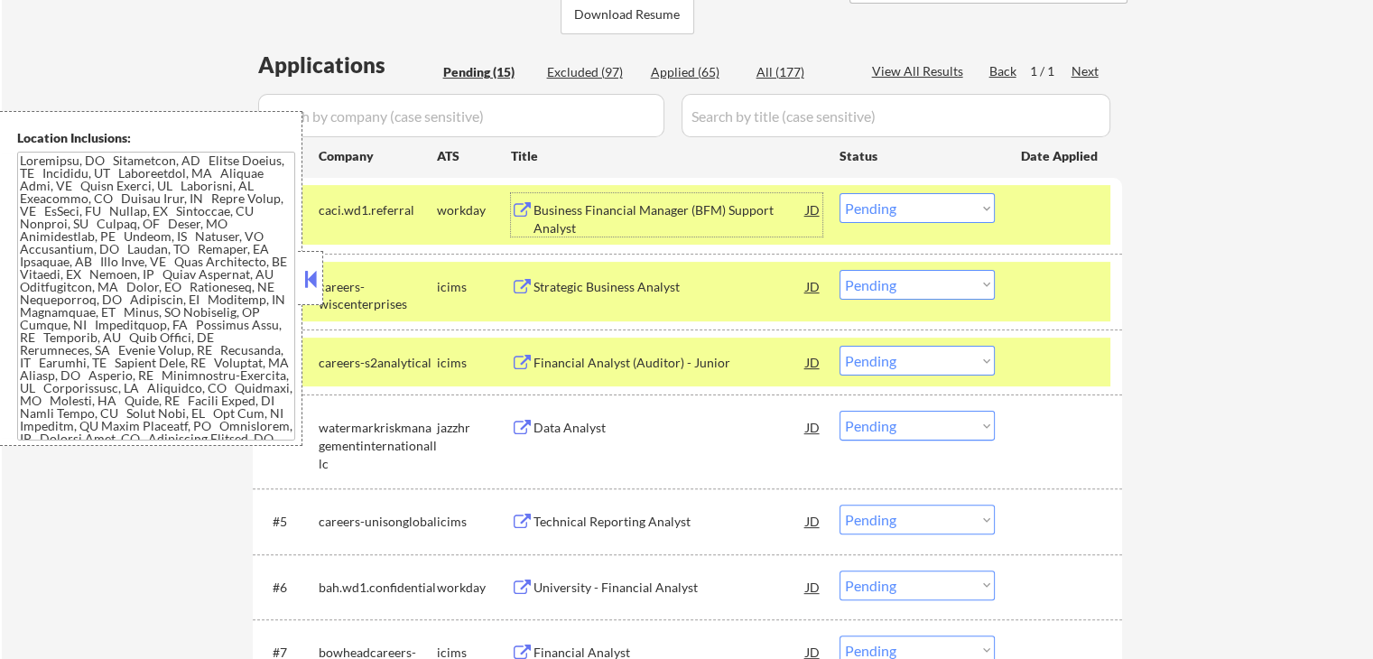
click at [673, 219] on div "Business Financial Manager (BFM) Support Analyst" at bounding box center [669, 218] width 273 height 35
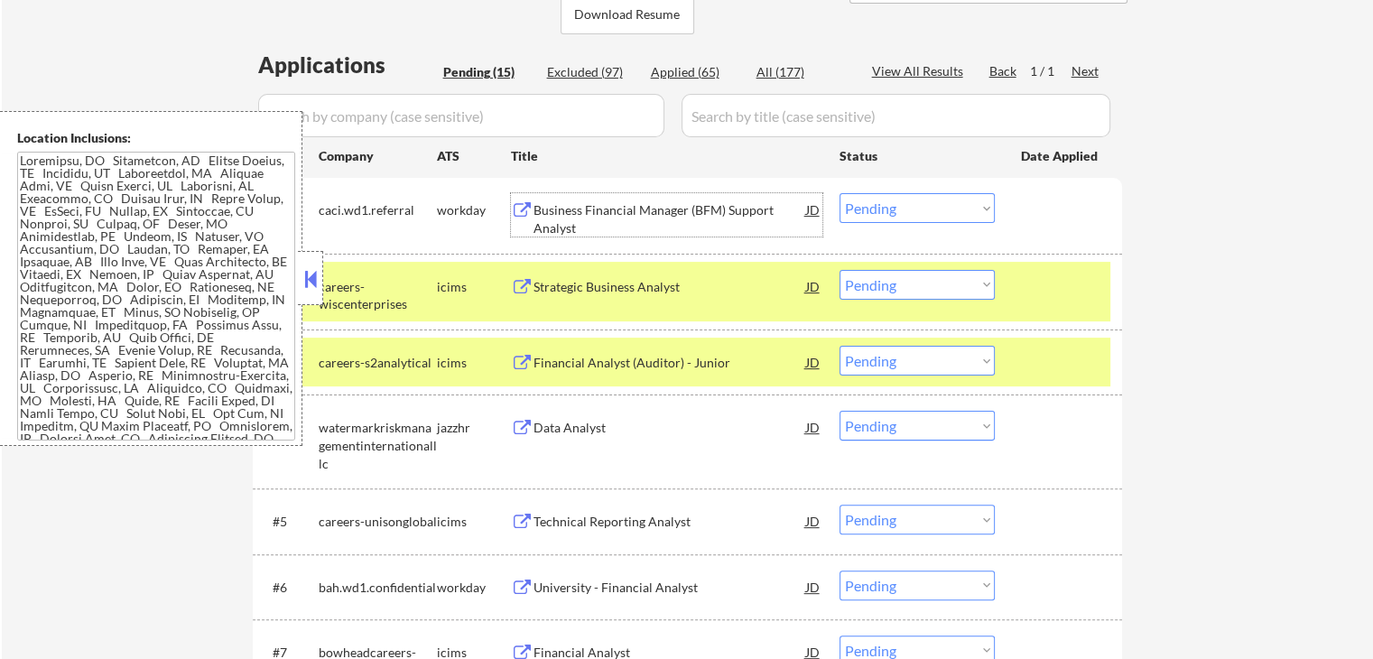
click at [711, 278] on div "Strategic Business Analyst" at bounding box center [669, 287] width 273 height 18
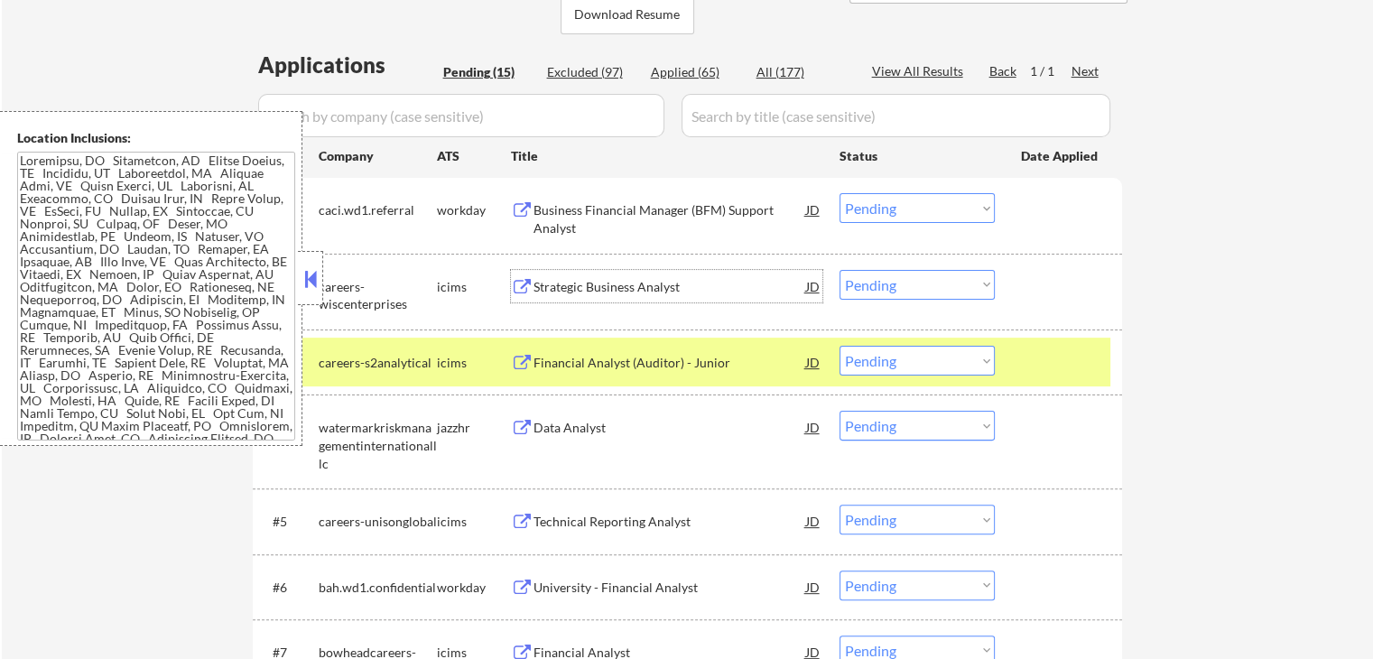
click at [710, 352] on div "Financial Analyst (Auditor) - Junior" at bounding box center [669, 362] width 273 height 32
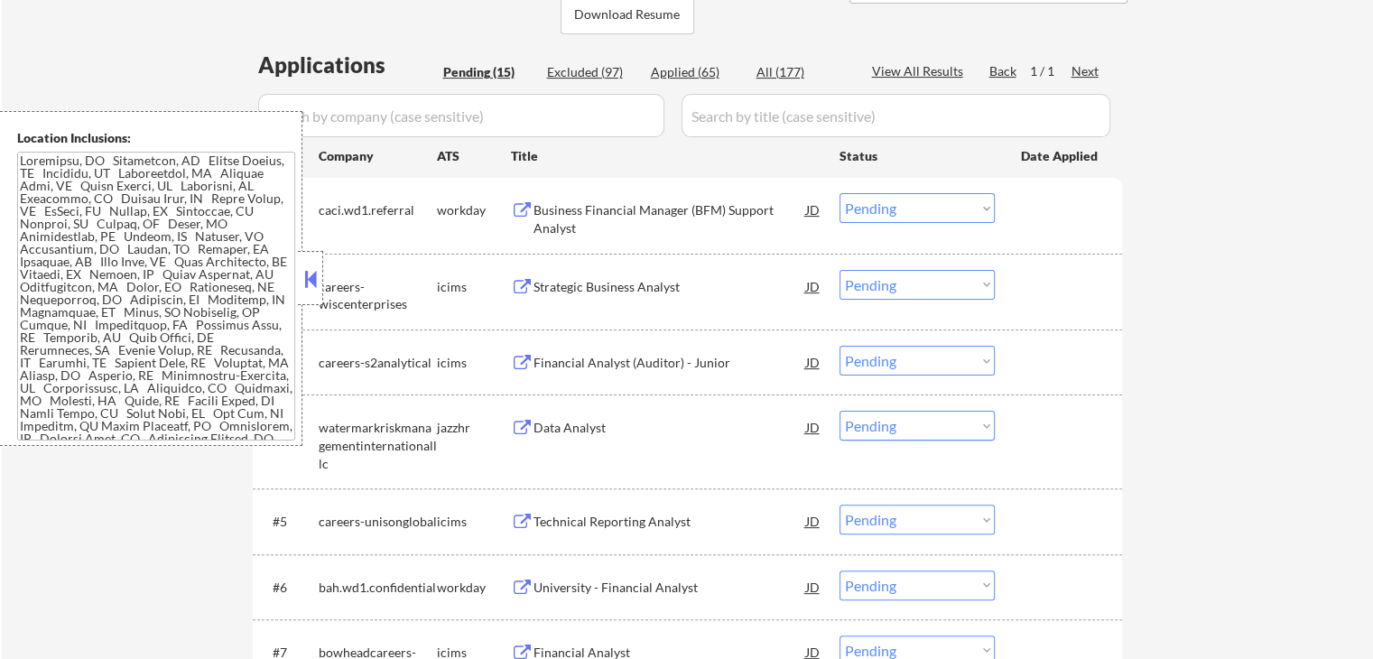
click at [878, 203] on select "Choose an option... Pending Applied Excluded (Questions) Excluded (Expired) Exc…" at bounding box center [916, 208] width 155 height 30
click at [839, 193] on select "Choose an option... Pending Applied Excluded (Questions) Excluded (Expired) Exc…" at bounding box center [916, 208] width 155 height 30
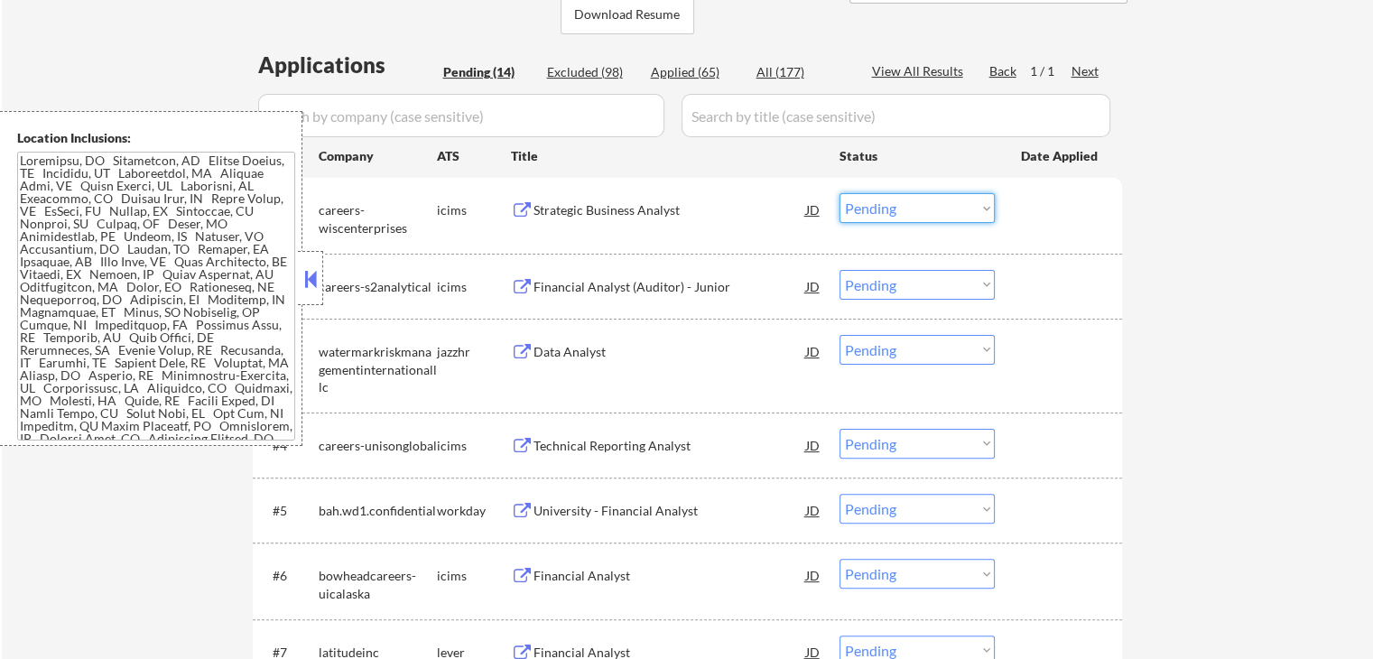
click at [892, 216] on select "Choose an option... Pending Applied Excluded (Questions) Excluded (Expired) Exc…" at bounding box center [916, 208] width 155 height 30
click at [839, 193] on select "Choose an option... Pending Applied Excluded (Questions) Excluded (Expired) Exc…" at bounding box center [916, 208] width 155 height 30
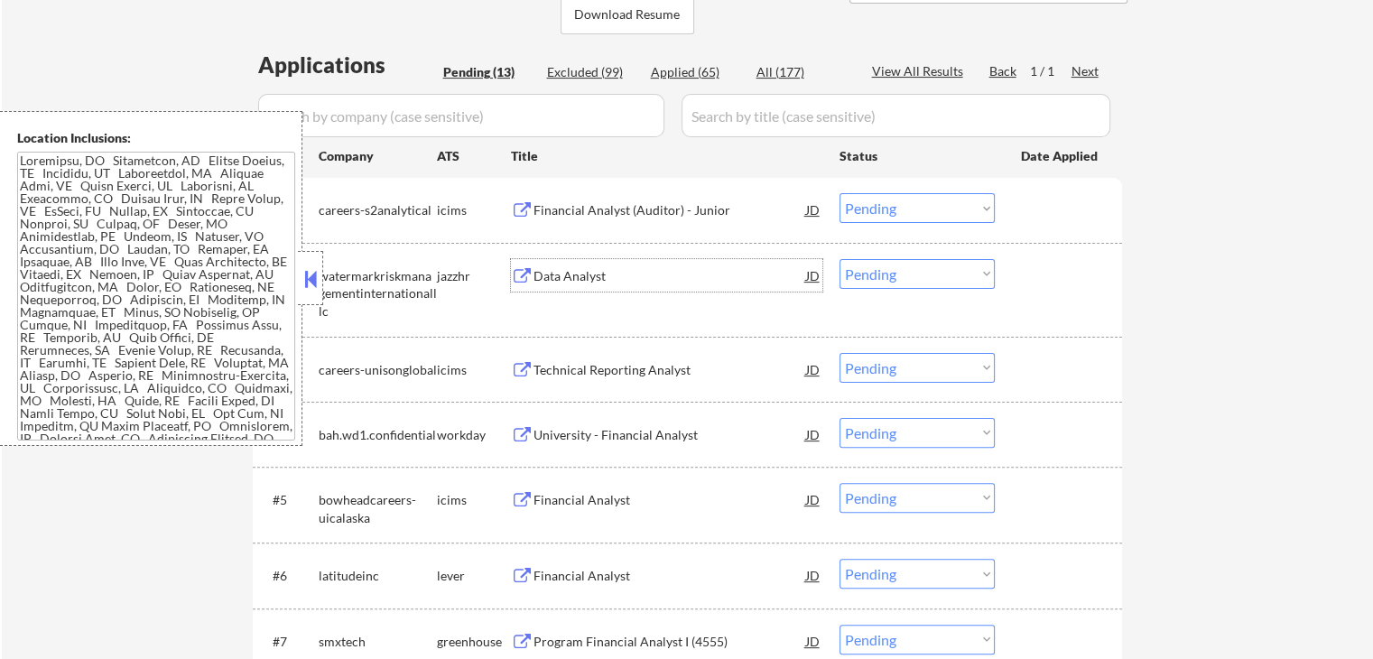
click at [621, 273] on div "Data Analyst" at bounding box center [669, 276] width 273 height 18
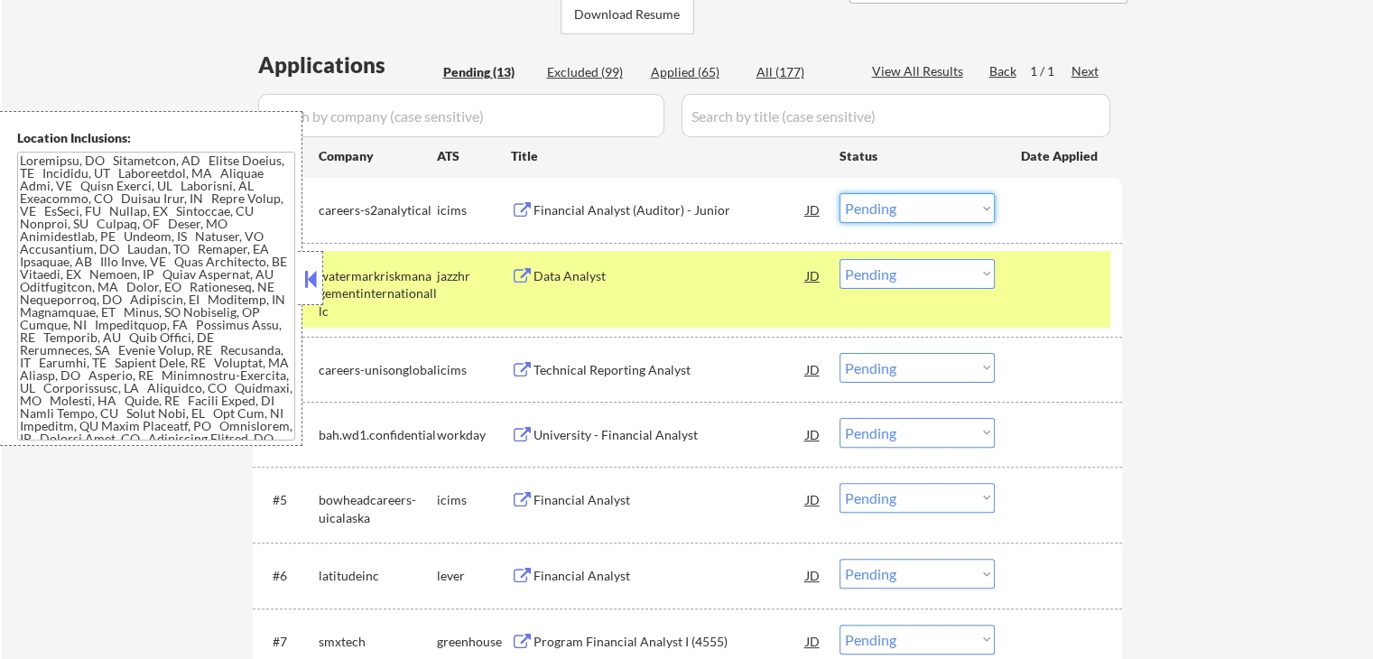
click at [891, 220] on select "Choose an option... Pending Applied Excluded (Questions) Excluded (Expired) Exc…" at bounding box center [916, 208] width 155 height 30
click at [839, 193] on select "Choose an option... Pending Applied Excluded (Questions) Excluded (Expired) Exc…" at bounding box center [916, 208] width 155 height 30
click at [693, 361] on div "Technical Reporting Analyst" at bounding box center [669, 370] width 273 height 18
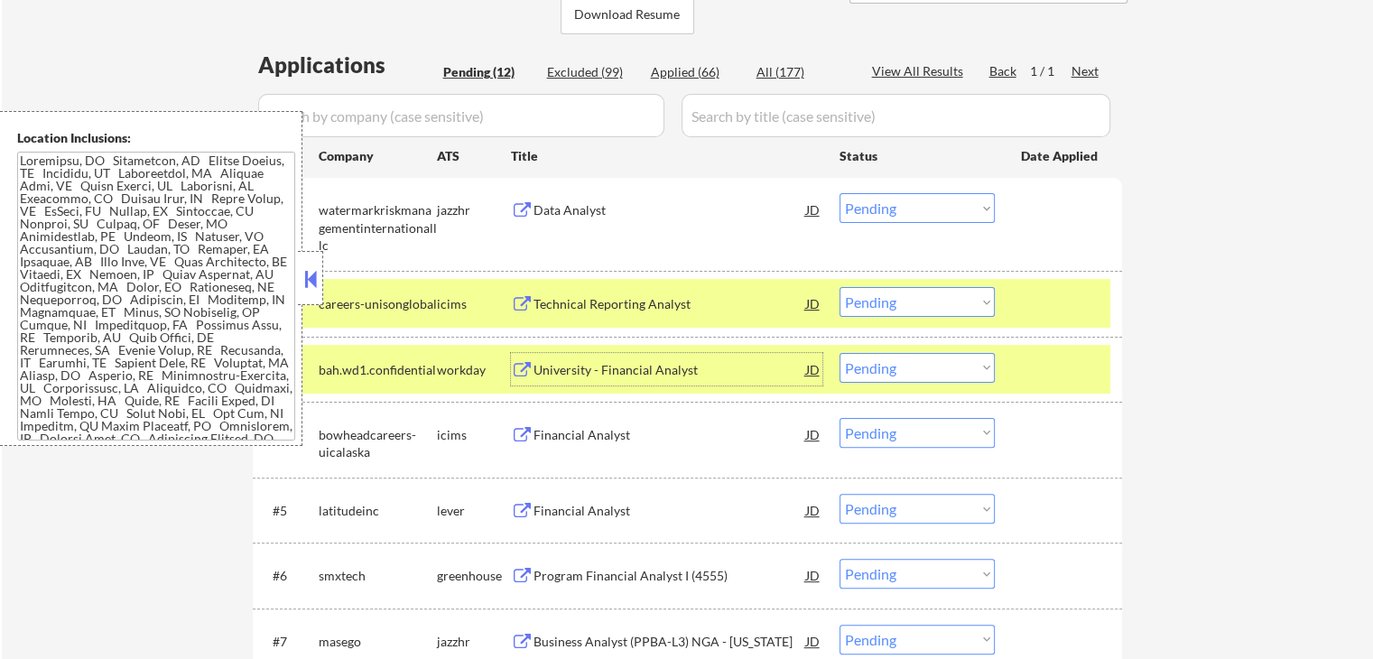
drag, startPoint x: 891, startPoint y: 207, endPoint x: 883, endPoint y: 221, distance: 16.6
click at [891, 207] on select "Choose an option... Pending Applied Excluded (Questions) Excluded (Expired) Exc…" at bounding box center [916, 208] width 155 height 30
click at [924, 209] on select "Choose an option... Pending Applied Excluded (Questions) Excluded (Expired) Exc…" at bounding box center [916, 208] width 155 height 30
click at [839, 193] on select "Choose an option... Pending Applied Excluded (Questions) Excluded (Expired) Exc…" at bounding box center [916, 208] width 155 height 30
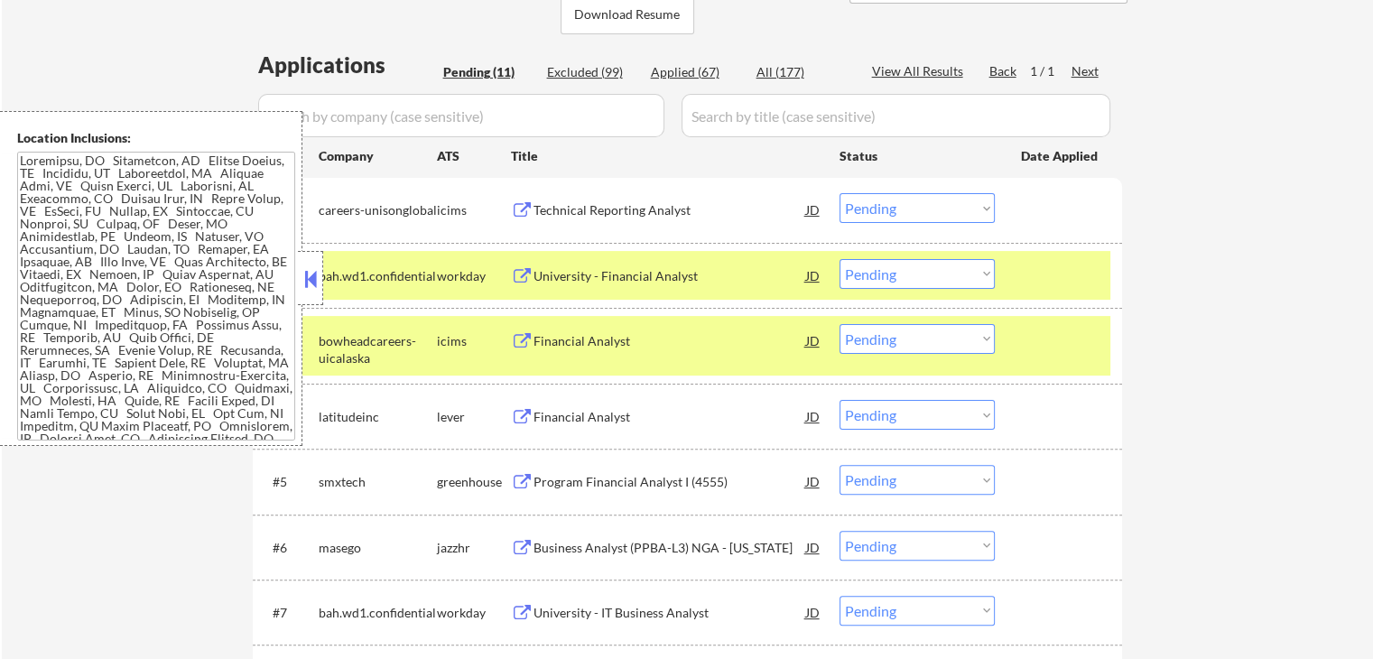
click at [649, 273] on div "University - Financial Analyst" at bounding box center [669, 276] width 273 height 18
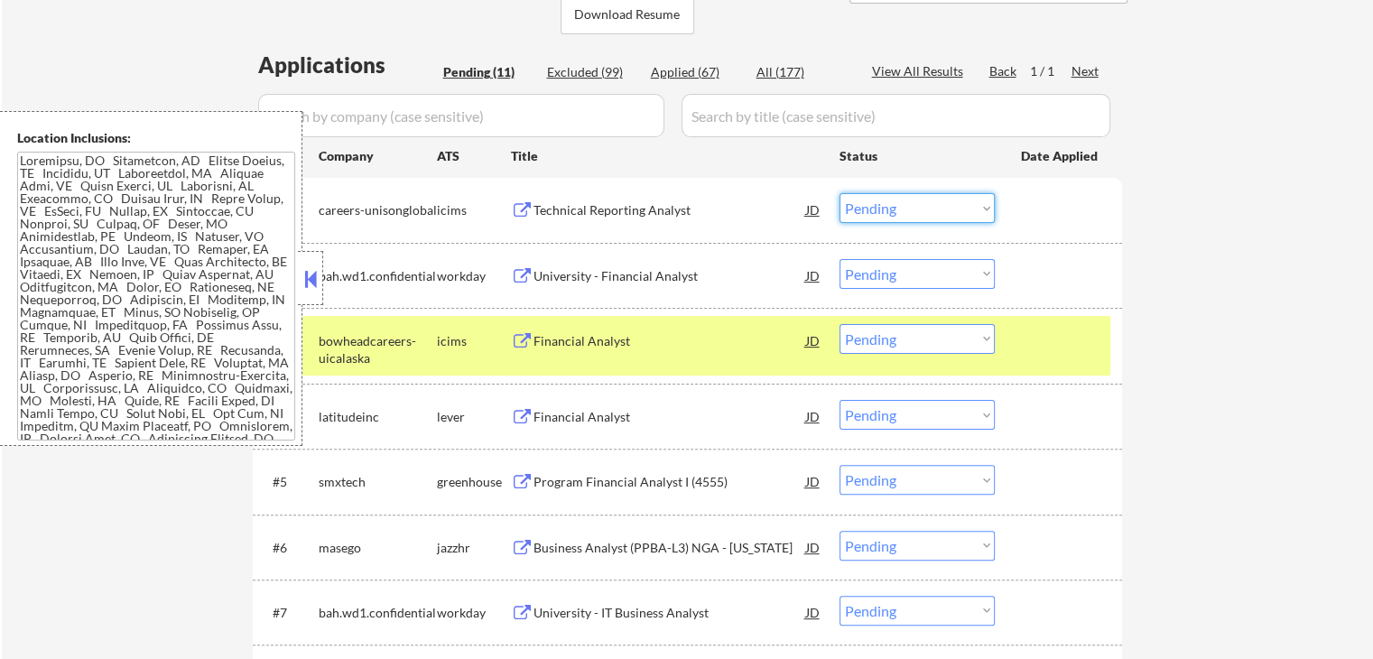
click at [881, 217] on select "Choose an option... Pending Applied Excluded (Questions) Excluded (Expired) Exc…" at bounding box center [916, 208] width 155 height 30
select select ""excluded__location_""
click at [839, 193] on select "Choose an option... Pending Applied Excluded (Questions) Excluded (Expired) Exc…" at bounding box center [916, 208] width 155 height 30
drag, startPoint x: 879, startPoint y: 266, endPoint x: 892, endPoint y: 273, distance: 14.6
click at [885, 268] on select "Choose an option... Pending Applied Excluded (Questions) Excluded (Expired) Exc…" at bounding box center [916, 274] width 155 height 30
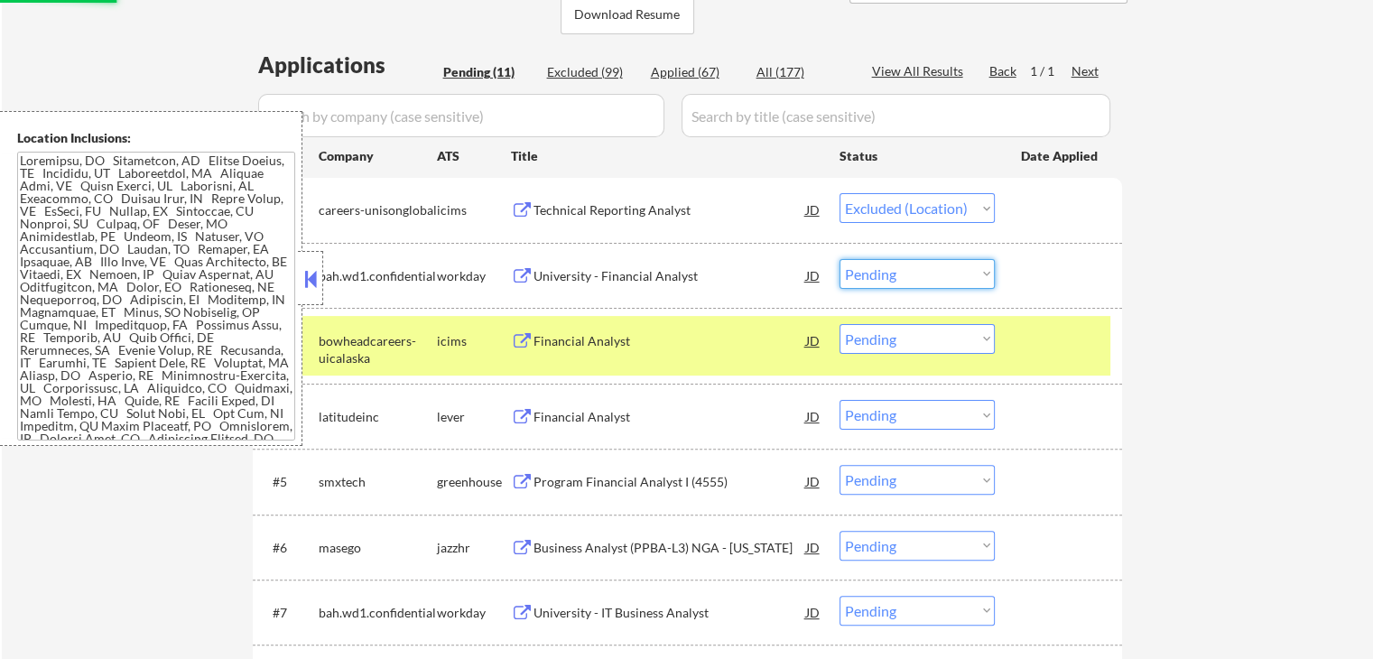
select select ""excluded__expired_""
click at [839, 259] on select "Choose an option... Pending Applied Excluded (Questions) Excluded (Expired) Exc…" at bounding box center [916, 274] width 155 height 30
select select ""pending""
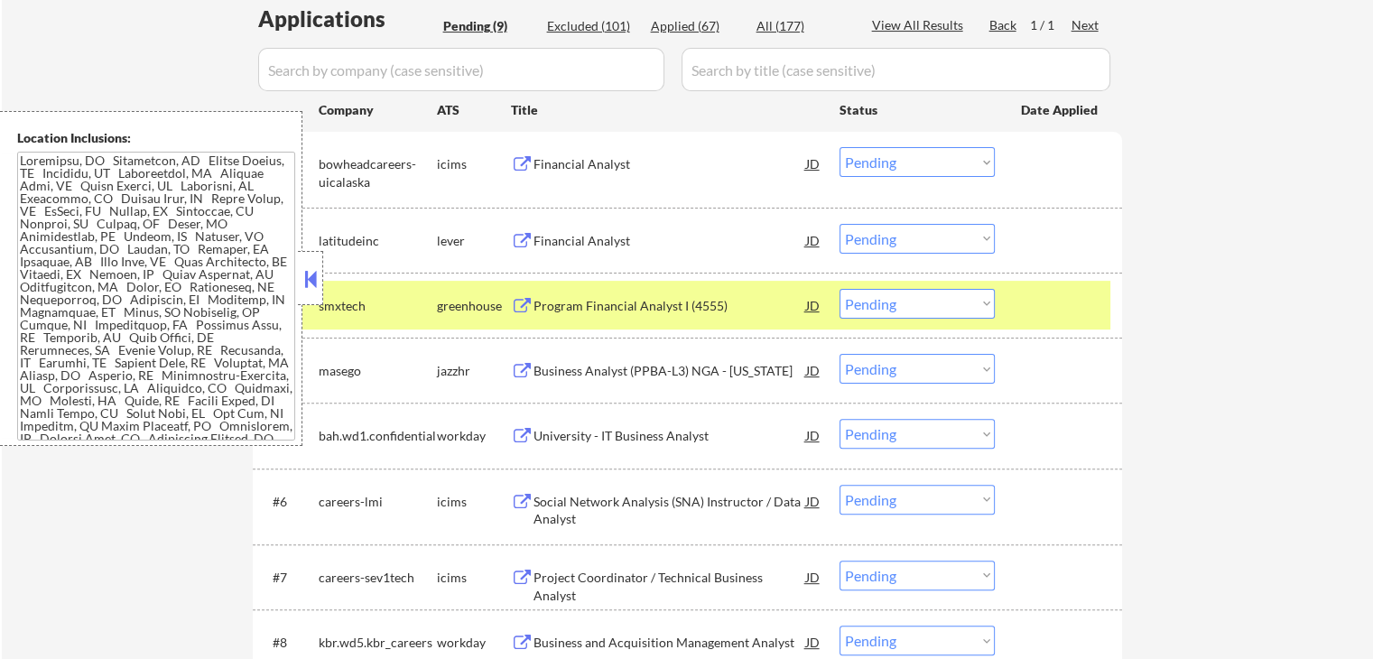
scroll to position [508, 0]
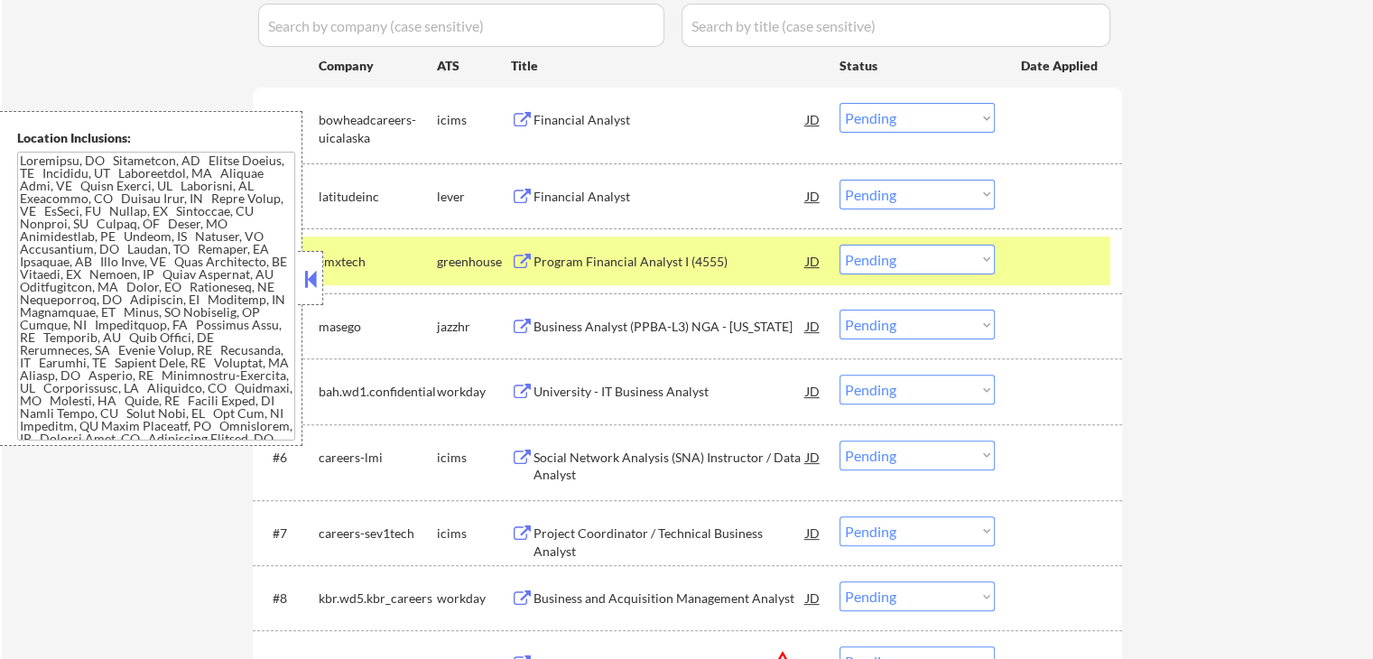
click at [628, 124] on div "Financial Analyst" at bounding box center [669, 120] width 273 height 18
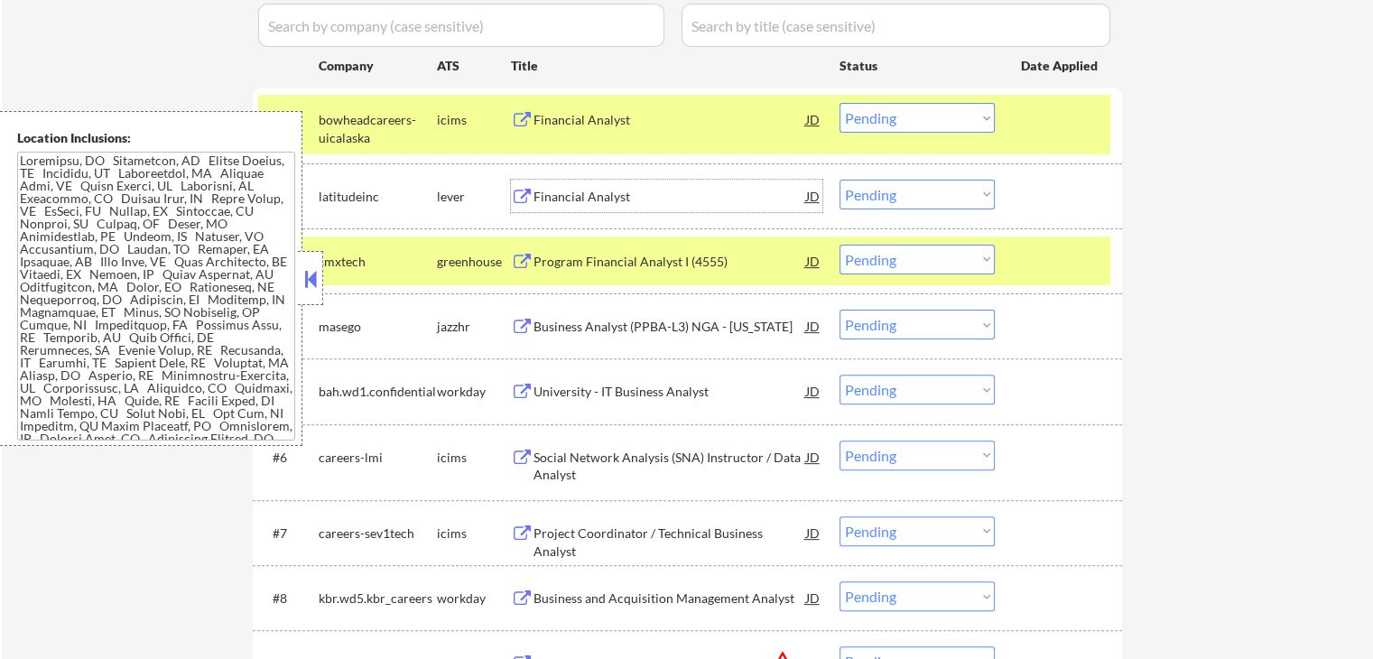
click at [647, 199] on div "Financial Analyst" at bounding box center [669, 197] width 273 height 18
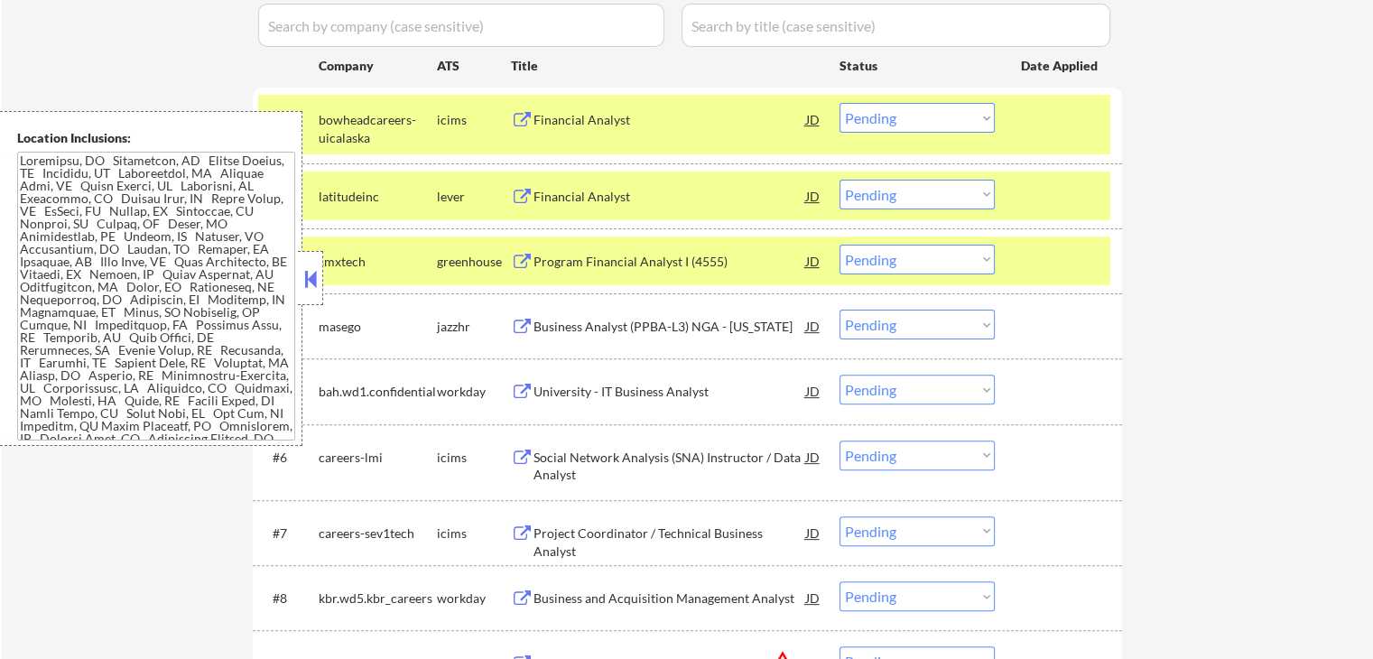
drag, startPoint x: 898, startPoint y: 113, endPoint x: 903, endPoint y: 127, distance: 15.1
click at [897, 115] on select "Choose an option... Pending Applied Excluded (Questions) Excluded (Expired) Exc…" at bounding box center [916, 118] width 155 height 30
select select ""excluded__location_""
click at [839, 103] on select "Choose an option... Pending Applied Excluded (Questions) Excluded (Expired) Exc…" at bounding box center [916, 118] width 155 height 30
drag, startPoint x: 901, startPoint y: 190, endPoint x: 906, endPoint y: 206, distance: 16.3
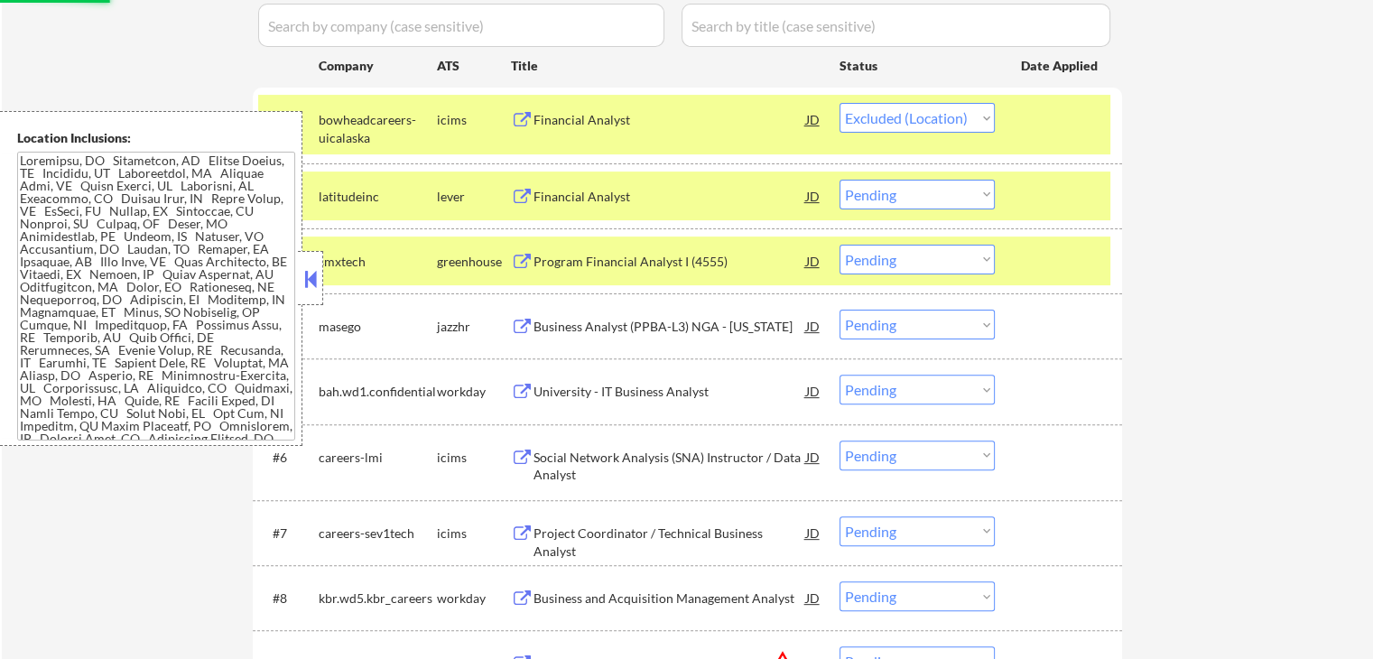
click at [901, 190] on select "Choose an option... Pending Applied Excluded (Questions) Excluded (Expired) Exc…" at bounding box center [916, 195] width 155 height 30
select select ""excluded__expired_""
click at [839, 180] on select "Choose an option... Pending Applied Excluded (Questions) Excluded (Expired) Exc…" at bounding box center [916, 195] width 155 height 30
click at [1192, 258] on div "← Return to /applysquad Mailslurp Inbox Job Search Builder [PERSON_NAME] User E…" at bounding box center [687, 169] width 1371 height 1211
select select ""pending""
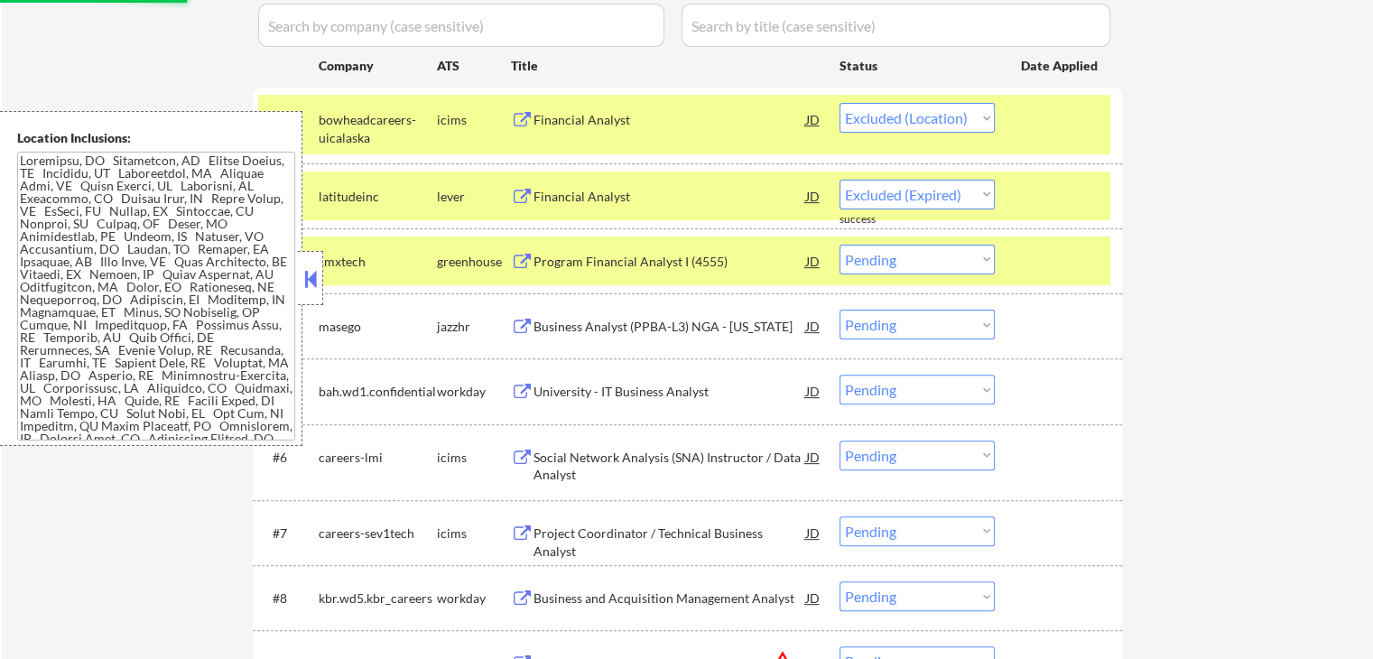
select select ""pending""
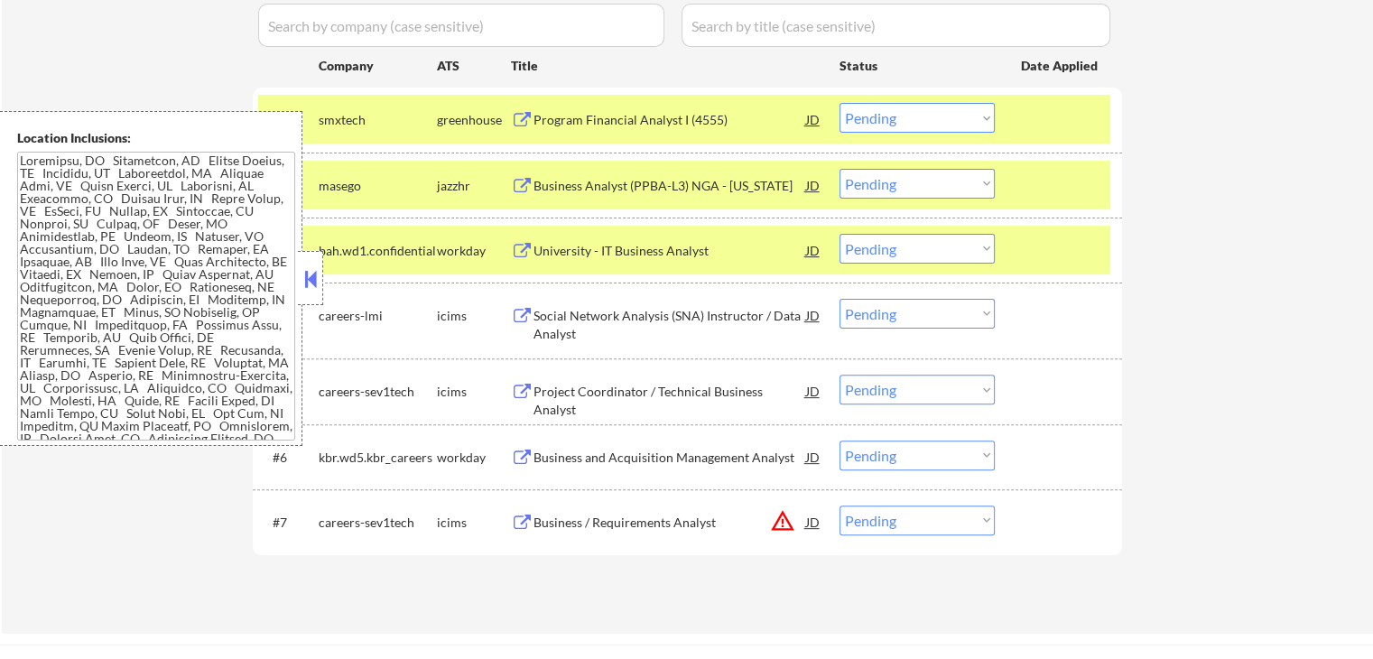
click at [711, 131] on div "Program Financial Analyst I (4555)" at bounding box center [669, 119] width 273 height 32
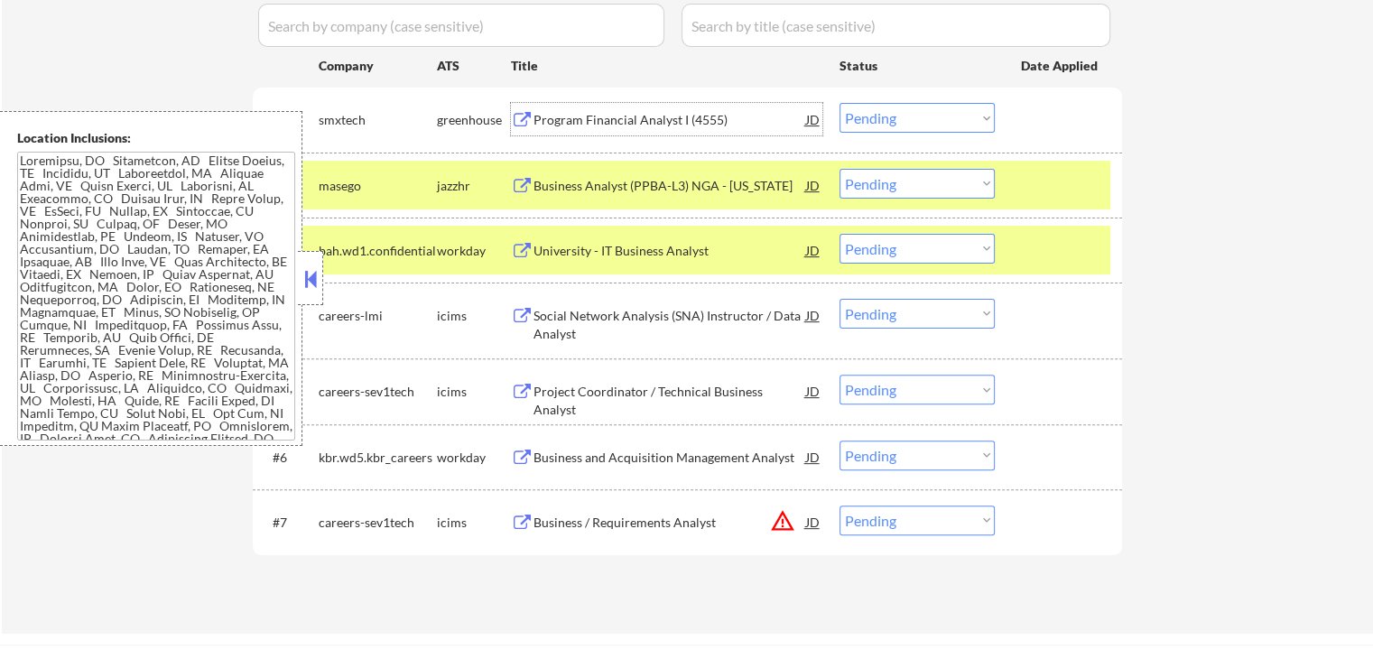
click at [678, 188] on div "Business Analyst (PPBA-L3) NGA - [US_STATE]" at bounding box center [669, 186] width 273 height 18
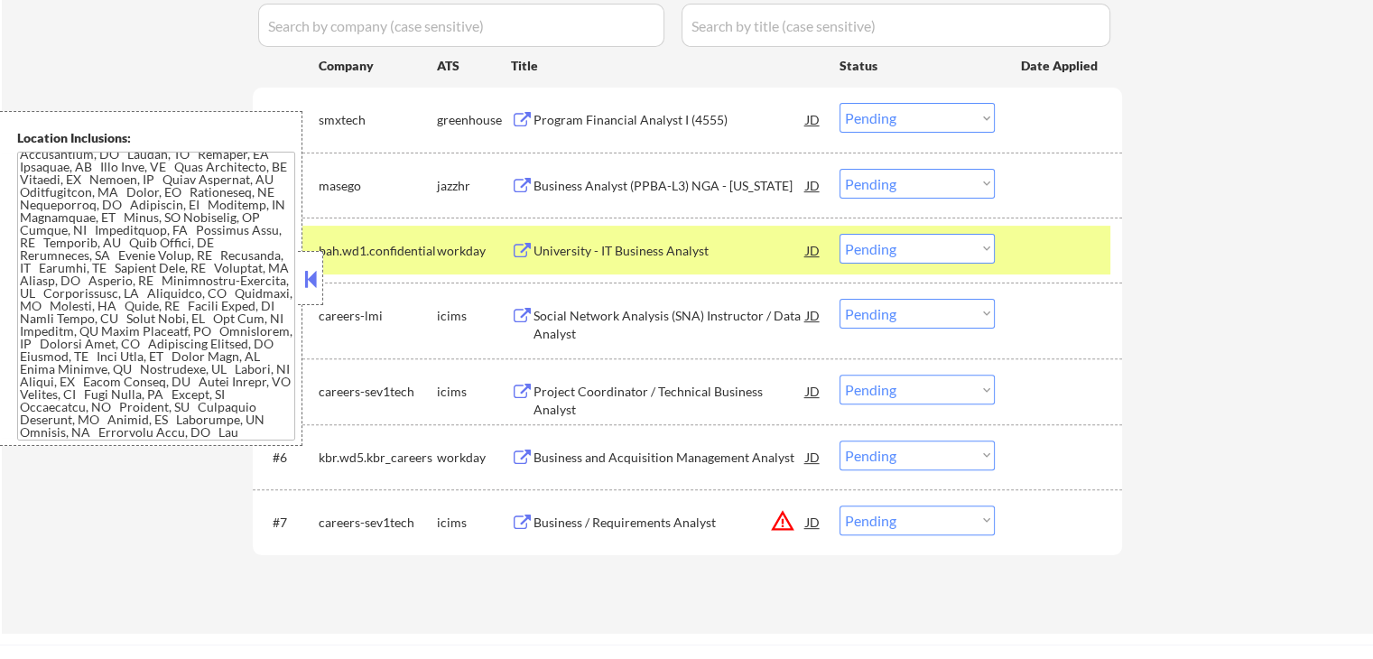
scroll to position [183, 0]
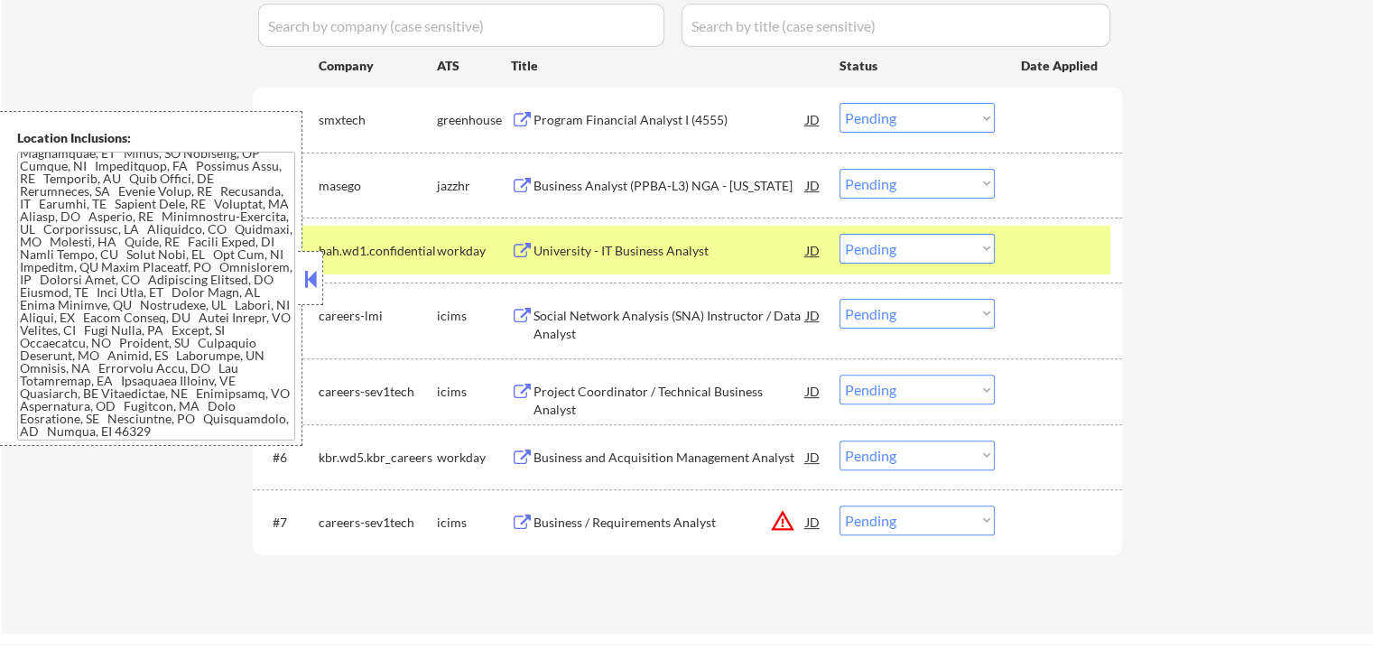
drag, startPoint x: 895, startPoint y: 120, endPoint x: 896, endPoint y: 130, distance: 10.0
click at [895, 120] on select "Choose an option... Pending Applied Excluded (Questions) Excluded (Expired) Exc…" at bounding box center [916, 118] width 155 height 30
click at [839, 103] on select "Choose an option... Pending Applied Excluded (Questions) Excluded (Expired) Exc…" at bounding box center [916, 118] width 155 height 30
click at [718, 257] on div "University - IT Business Analyst" at bounding box center [669, 251] width 273 height 18
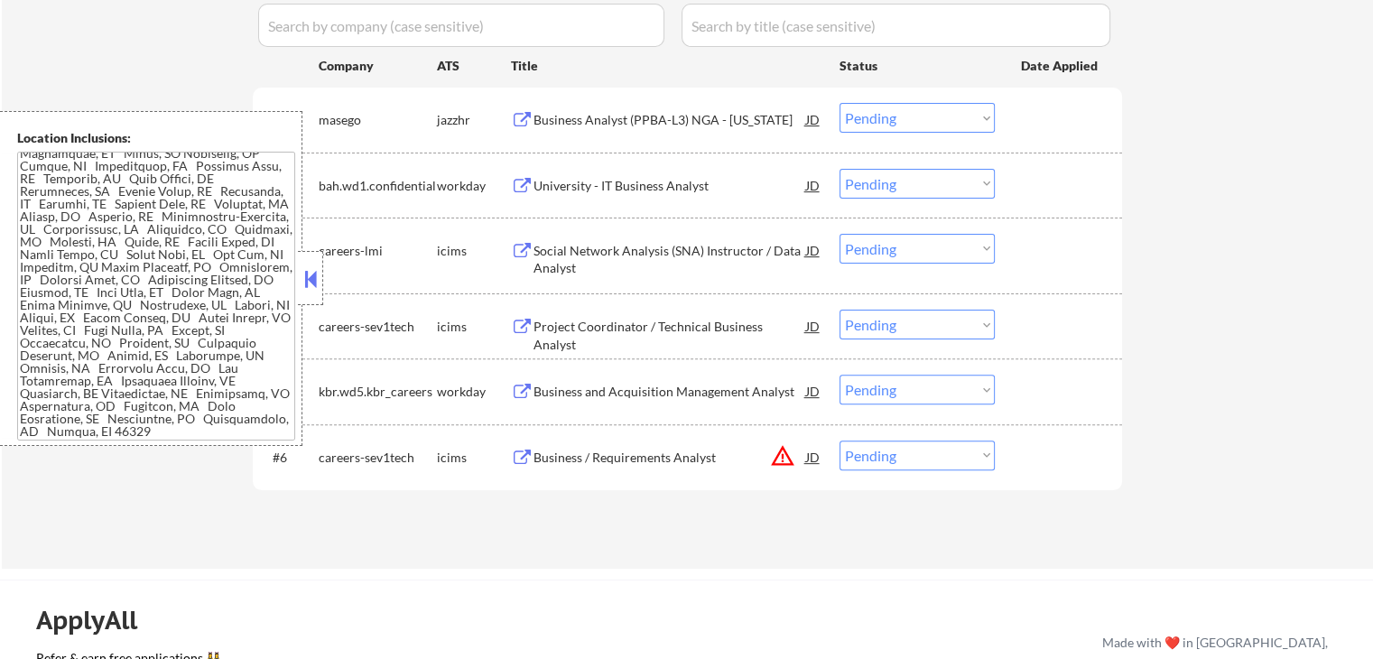
scroll to position [0, 0]
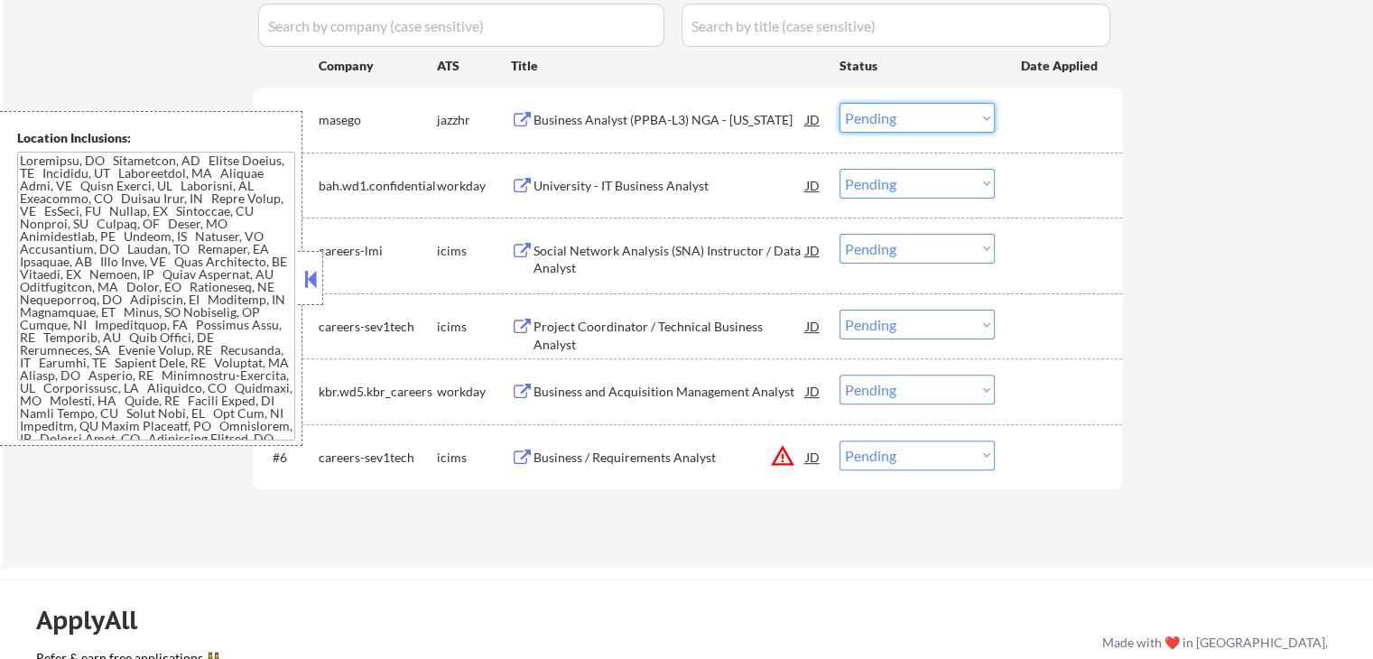
click at [906, 118] on select "Choose an option... Pending Applied Excluded (Questions) Excluded (Expired) Exc…" at bounding box center [916, 118] width 155 height 30
click at [839, 103] on select "Choose an option... Pending Applied Excluded (Questions) Excluded (Expired) Exc…" at bounding box center [916, 118] width 155 height 30
click at [715, 247] on div "Social Network Analysis (SNA) Instructor / Data Analyst" at bounding box center [669, 259] width 273 height 35
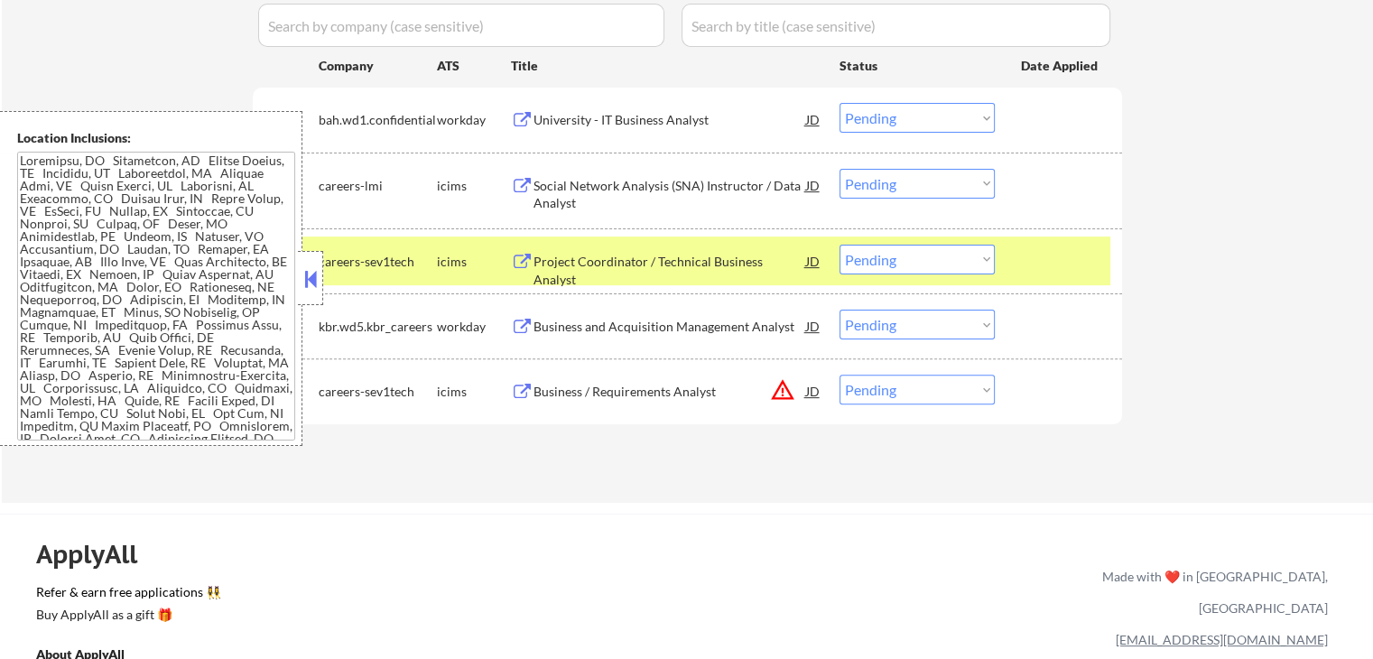
click at [892, 116] on select "Choose an option... Pending Applied Excluded (Questions) Excluded (Expired) Exc…" at bounding box center [916, 118] width 155 height 30
click at [839, 103] on select "Choose an option... Pending Applied Excluded (Questions) Excluded (Expired) Exc…" at bounding box center [916, 118] width 155 height 30
click at [734, 264] on div "Project Coordinator / Technical Business Analyst" at bounding box center [669, 270] width 273 height 35
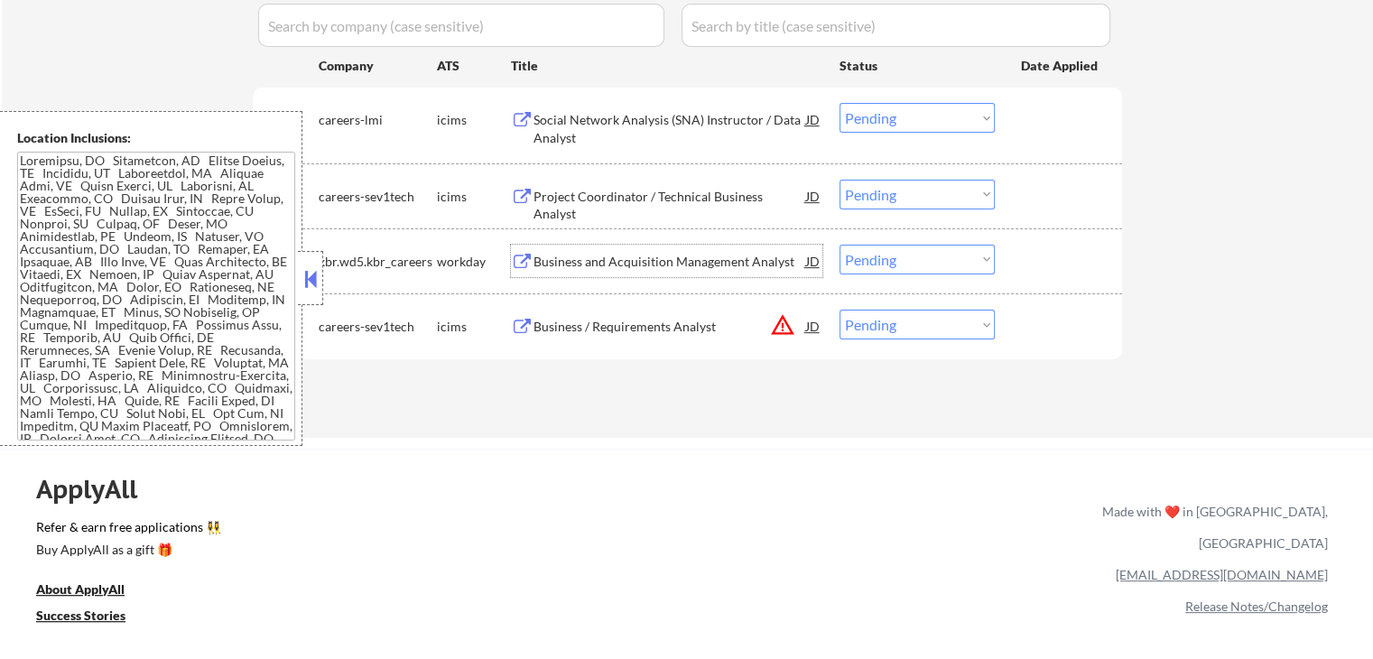
click at [892, 116] on select "Choose an option... Pending Applied Excluded (Questions) Excluded (Expired) Exc…" at bounding box center [916, 118] width 155 height 30
click at [839, 103] on select "Choose an option... Pending Applied Excluded (Questions) Excluded (Expired) Exc…" at bounding box center [916, 118] width 155 height 30
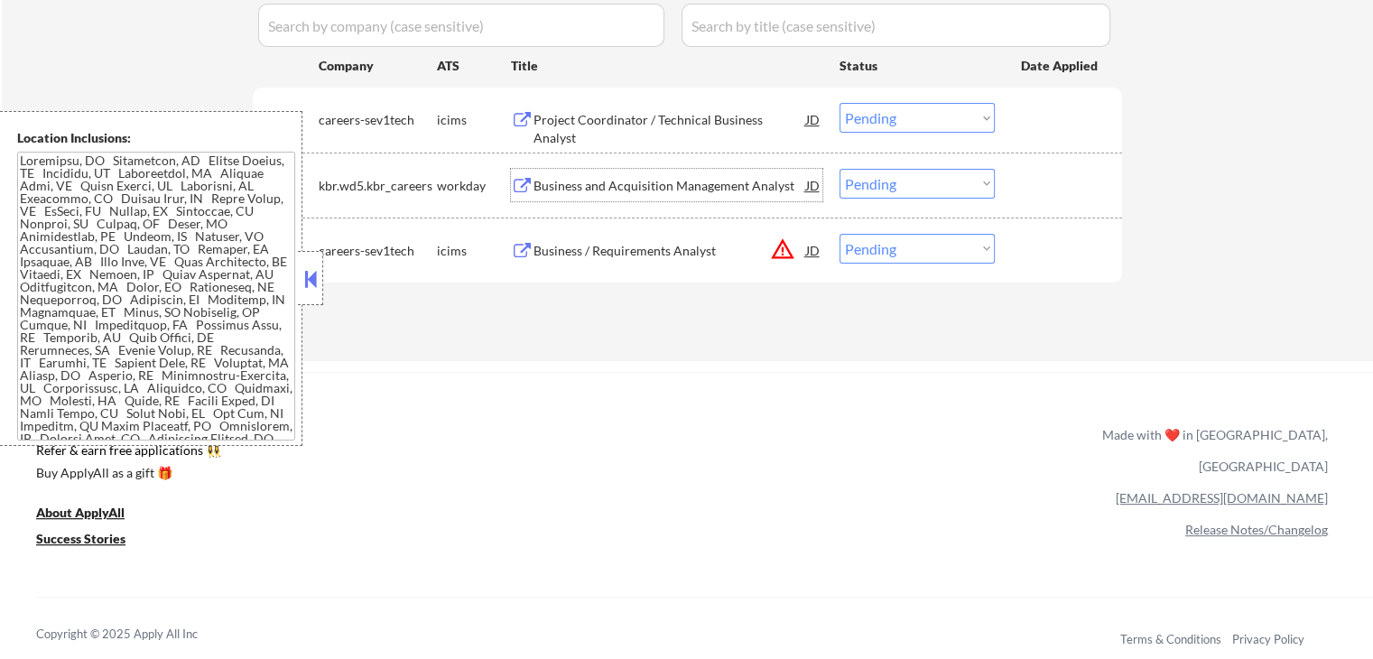
click at [657, 177] on div "Business and Acquisition Management Analyst" at bounding box center [669, 186] width 273 height 18
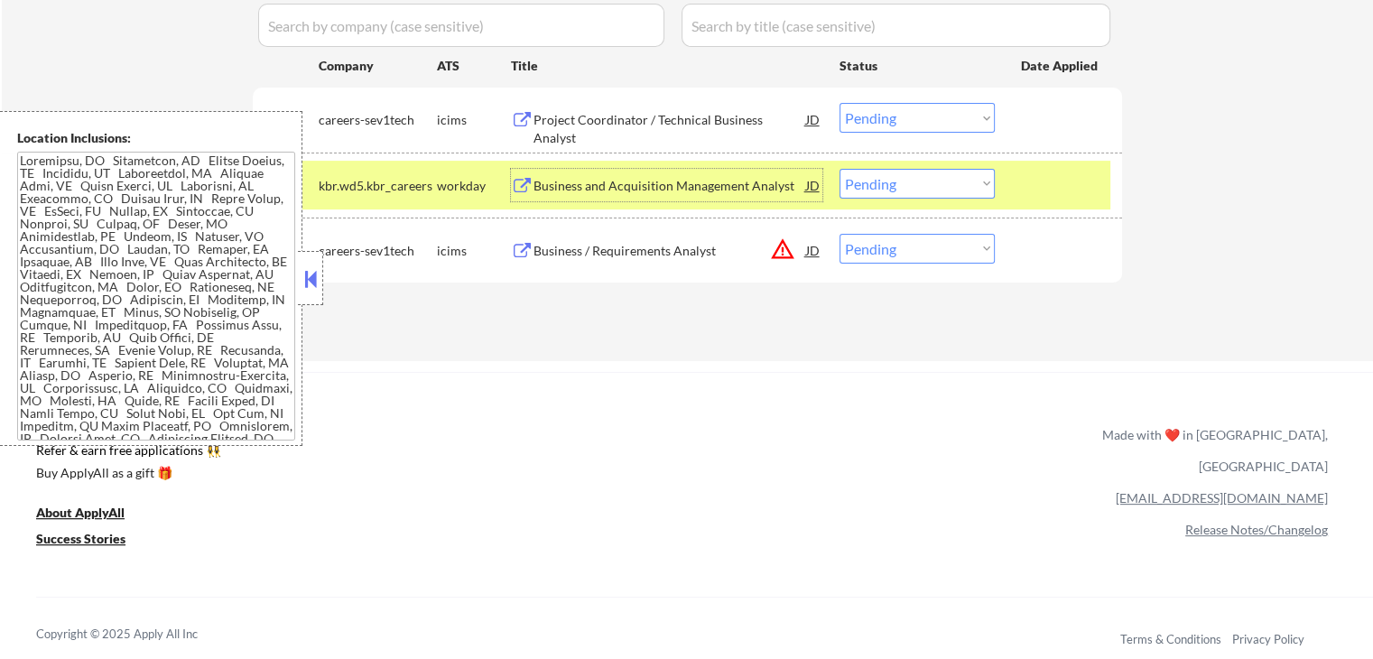
drag, startPoint x: 910, startPoint y: 121, endPoint x: 907, endPoint y: 130, distance: 9.4
click at [910, 121] on select "Choose an option... Pending Applied Excluded (Questions) Excluded (Expired) Exc…" at bounding box center [916, 118] width 155 height 30
click at [839, 103] on select "Choose an option... Pending Applied Excluded (Questions) Excluded (Expired) Exc…" at bounding box center [916, 118] width 155 height 30
click at [709, 244] on div "Business / Requirements Analyst" at bounding box center [669, 251] width 273 height 18
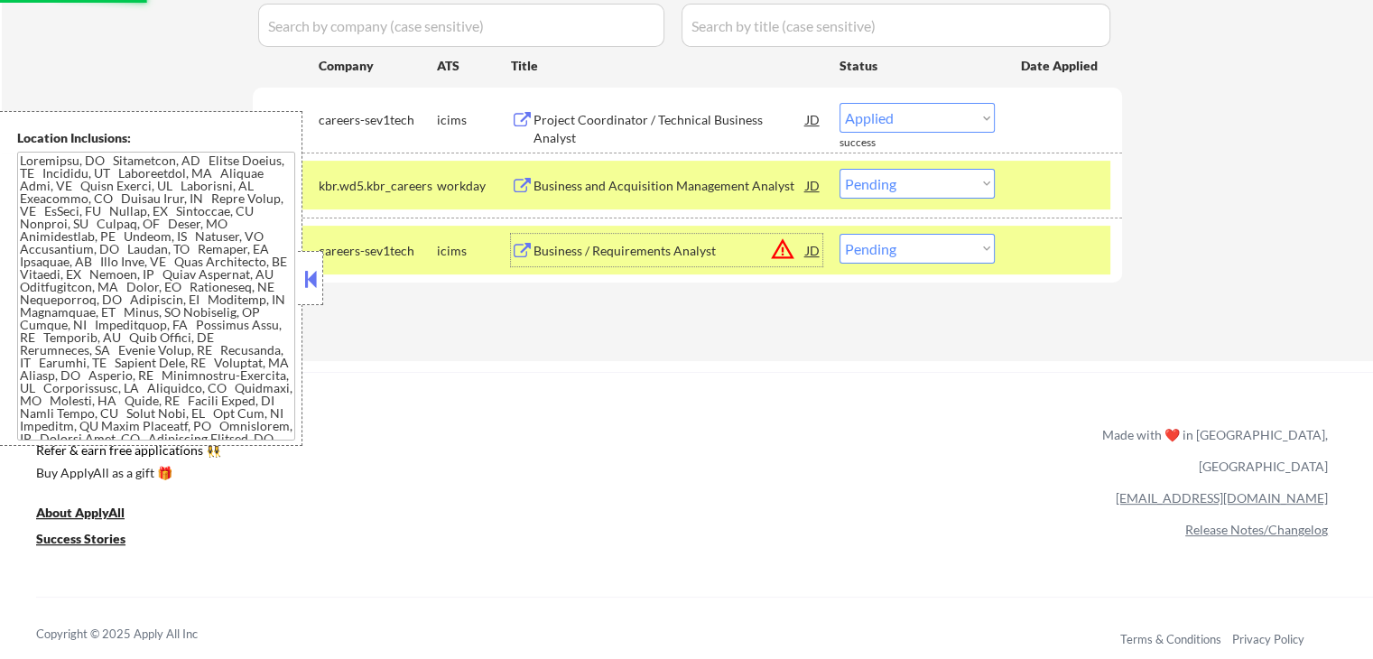
select select ""pending""
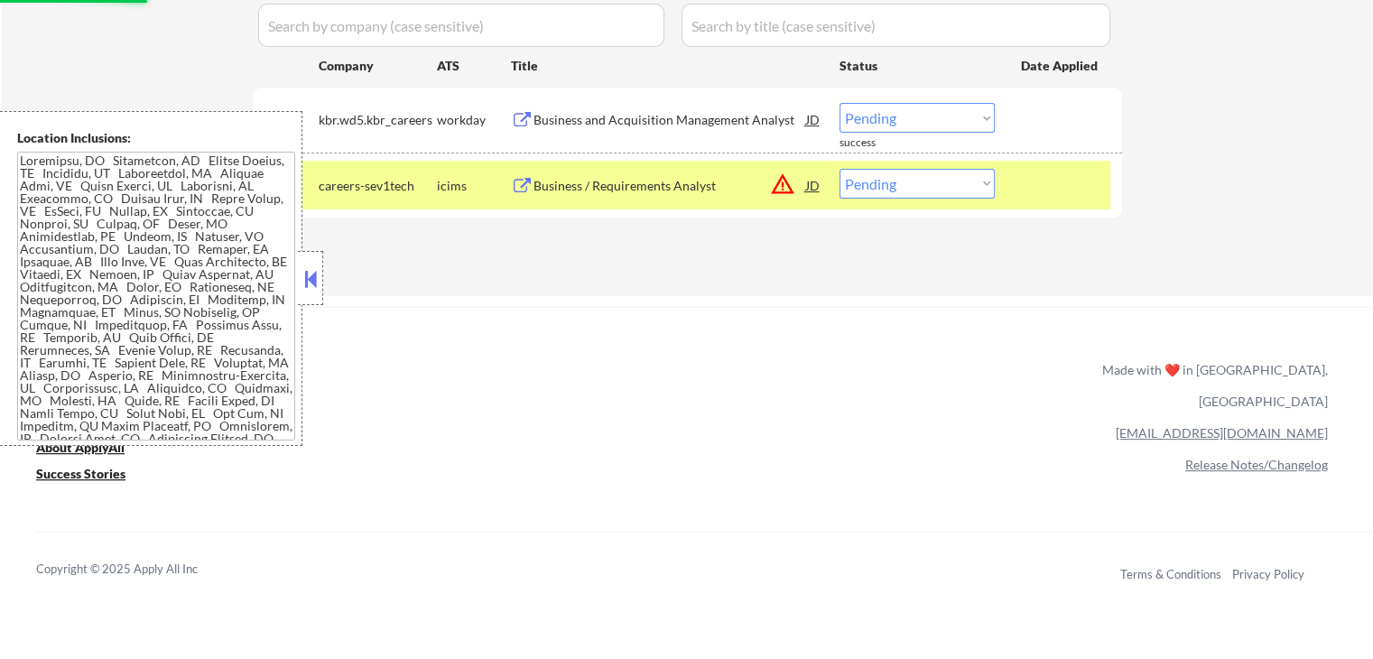
click at [895, 250] on div "Applications Pending (2) Excluded (105) Applied (70) All (177) View All Results…" at bounding box center [687, 110] width 869 height 302
click at [885, 190] on select "Choose an option... Pending Applied Excluded (Questions) Excluded (Expired) Exc…" at bounding box center [916, 184] width 155 height 30
select select ""excluded__location_""
click at [839, 169] on select "Choose an option... Pending Applied Excluded (Questions) Excluded (Expired) Exc…" at bounding box center [916, 184] width 155 height 30
click at [863, 312] on div "ApplyAll Refer & earn free applications 👯‍♀️ Buy ApplyAll as a gift 🎁 About App…" at bounding box center [686, 447] width 1373 height 281
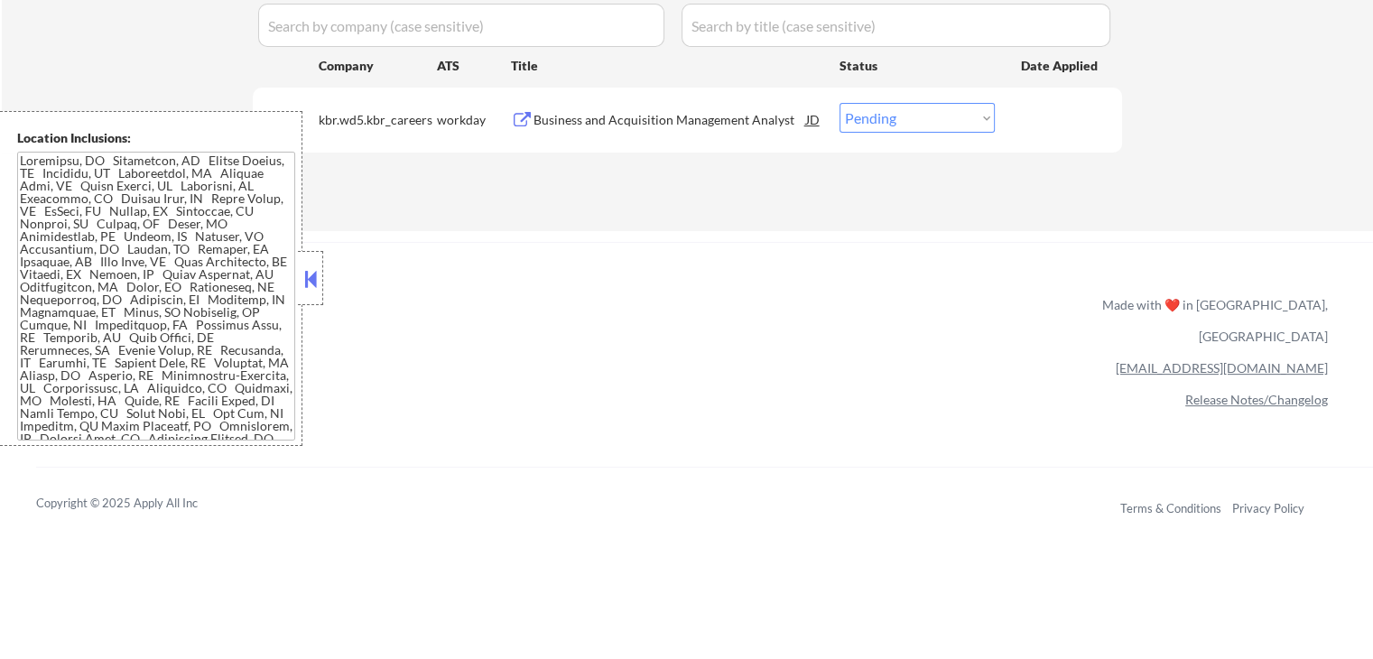
click at [877, 121] on select "Choose an option... Pending Applied Excluded (Questions) Excluded (Expired) Exc…" at bounding box center [916, 118] width 155 height 30
select select ""applied""
click at [839, 103] on select "Choose an option... Pending Applied Excluded (Questions) Excluded (Expired) Exc…" at bounding box center [916, 118] width 155 height 30
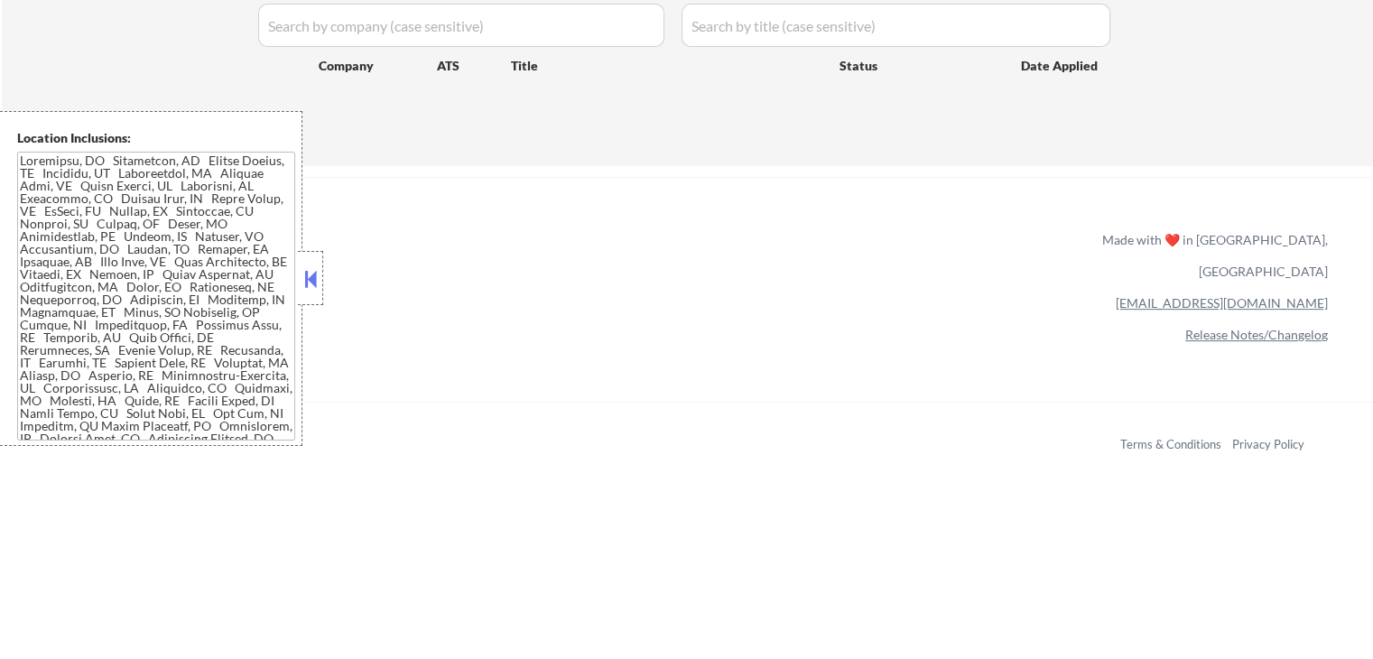
scroll to position [328, 0]
